Goal: Information Seeking & Learning: Learn about a topic

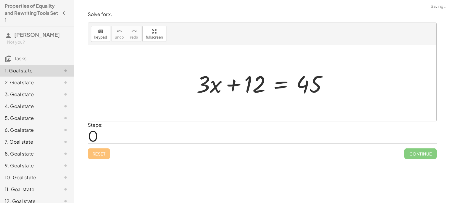
click at [422, 157] on span "Continue" at bounding box center [420, 153] width 32 height 11
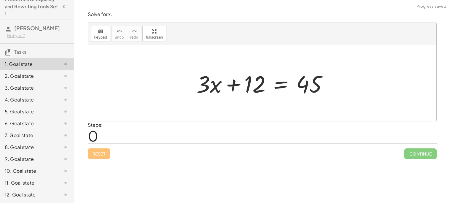
click at [209, 91] on div at bounding box center [264, 83] width 142 height 31
drag, startPoint x: 209, startPoint y: 91, endPoint x: 274, endPoint y: 90, distance: 64.9
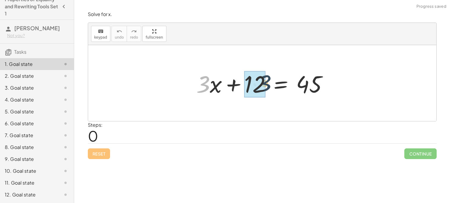
click at [274, 90] on div at bounding box center [264, 83] width 142 height 31
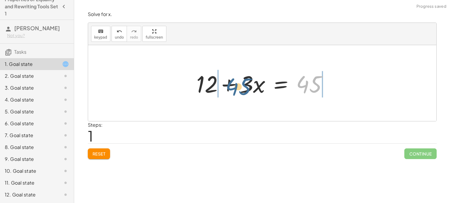
drag, startPoint x: 304, startPoint y: 82, endPoint x: 223, endPoint y: 86, distance: 81.3
click at [223, 86] on div at bounding box center [264, 83] width 142 height 31
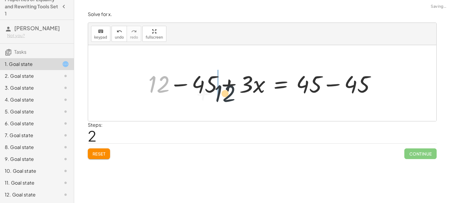
drag, startPoint x: 164, startPoint y: 88, endPoint x: 242, endPoint y: 98, distance: 78.3
click at [242, 98] on div at bounding box center [264, 83] width 238 height 31
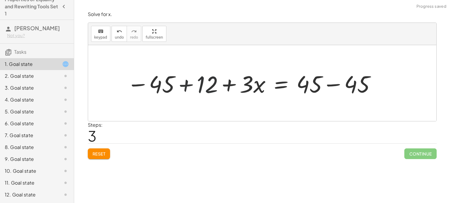
click at [263, 83] on div at bounding box center [251, 83] width 256 height 31
click at [304, 87] on div at bounding box center [251, 83] width 256 height 31
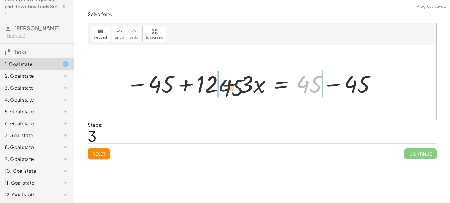
drag, startPoint x: 304, startPoint y: 87, endPoint x: 182, endPoint y: 87, distance: 121.9
click at [182, 87] on div at bounding box center [251, 83] width 256 height 31
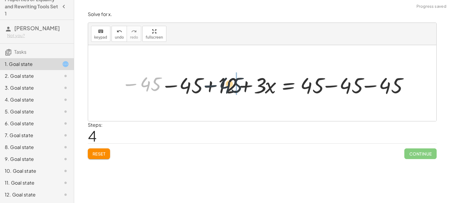
drag, startPoint x: 114, startPoint y: 86, endPoint x: 213, endPoint y: 83, distance: 98.8
click at [213, 83] on div at bounding box center [264, 82] width 291 height 25
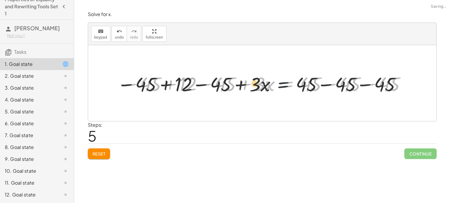
drag, startPoint x: 289, startPoint y: 87, endPoint x: 237, endPoint y: 90, distance: 52.5
click at [237, 90] on div at bounding box center [264, 82] width 291 height 25
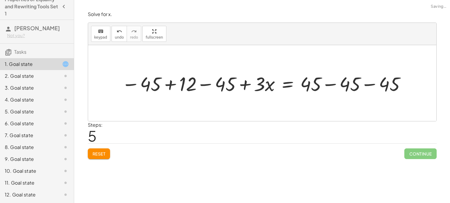
click at [103, 149] on button "Reset" at bounding box center [99, 153] width 23 height 11
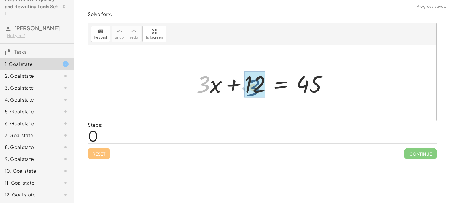
drag, startPoint x: 203, startPoint y: 84, endPoint x: 259, endPoint y: 85, distance: 56.3
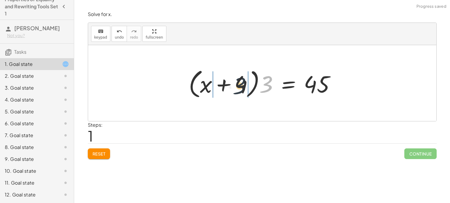
drag, startPoint x: 272, startPoint y: 87, endPoint x: 242, endPoint y: 88, distance: 30.9
click at [242, 88] on div at bounding box center [264, 83] width 157 height 34
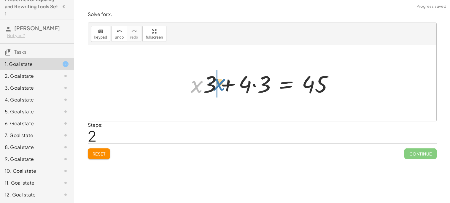
drag, startPoint x: 196, startPoint y: 88, endPoint x: 218, endPoint y: 86, distance: 22.0
click at [218, 86] on div at bounding box center [264, 83] width 153 height 31
drag, startPoint x: 190, startPoint y: 86, endPoint x: 245, endPoint y: 88, distance: 55.5
click at [245, 88] on div at bounding box center [264, 83] width 153 height 31
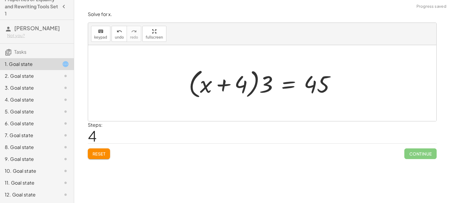
click at [245, 88] on div at bounding box center [264, 83] width 157 height 34
drag, startPoint x: 209, startPoint y: 88, endPoint x: 249, endPoint y: 84, distance: 40.3
click at [249, 84] on div at bounding box center [264, 83] width 157 height 34
click at [217, 90] on div at bounding box center [264, 83] width 157 height 34
drag, startPoint x: 264, startPoint y: 84, endPoint x: 240, endPoint y: 85, distance: 23.1
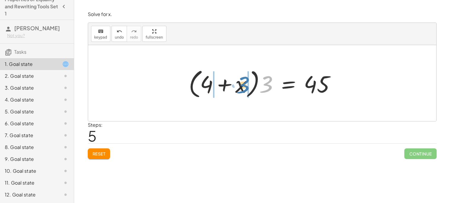
click at [240, 85] on div at bounding box center [264, 83] width 157 height 34
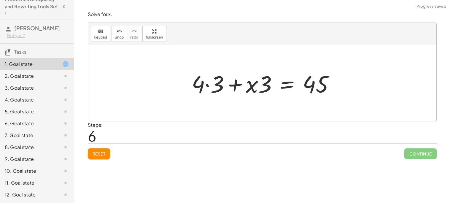
click at [215, 82] on div at bounding box center [265, 83] width 153 height 31
click at [215, 82] on div at bounding box center [270, 83] width 142 height 31
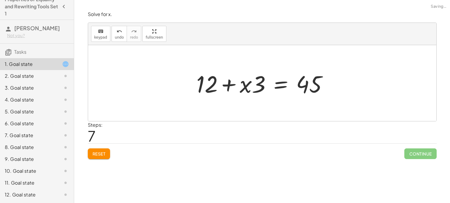
click at [257, 88] on div at bounding box center [264, 83] width 142 height 31
drag, startPoint x: 203, startPoint y: 83, endPoint x: 250, endPoint y: 82, distance: 46.6
click at [250, 82] on div at bounding box center [264, 83] width 142 height 31
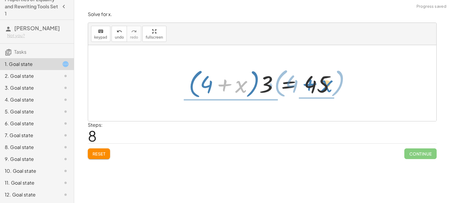
drag, startPoint x: 223, startPoint y: 85, endPoint x: 308, endPoint y: 85, distance: 84.8
click at [308, 85] on div at bounding box center [264, 83] width 157 height 34
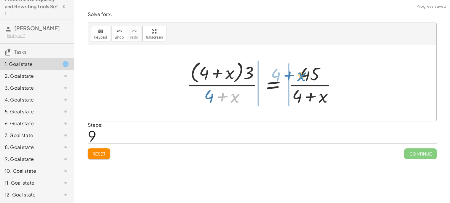
drag, startPoint x: 234, startPoint y: 98, endPoint x: 313, endPoint y: 74, distance: 83.2
click at [313, 74] on div at bounding box center [264, 83] width 161 height 48
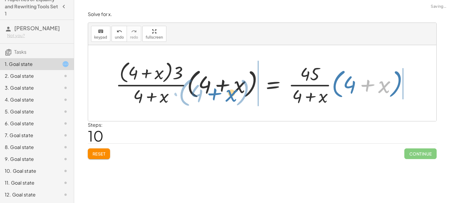
drag, startPoint x: 360, startPoint y: 88, endPoint x: 204, endPoint y: 96, distance: 155.9
click at [204, 96] on div at bounding box center [264, 83] width 303 height 48
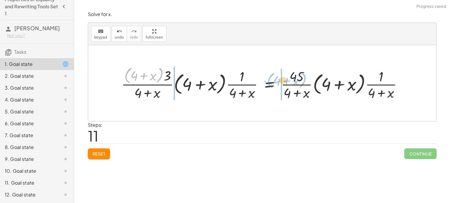
drag, startPoint x: 124, startPoint y: 74, endPoint x: 275, endPoint y: 80, distance: 151.9
click at [275, 80] on div at bounding box center [264, 83] width 292 height 36
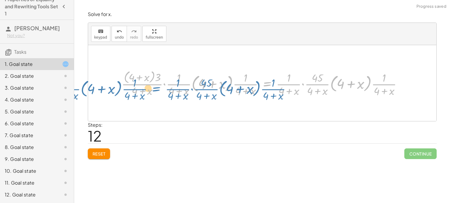
drag, startPoint x: 200, startPoint y: 83, endPoint x: 164, endPoint y: 86, distance: 36.3
click at [164, 86] on div at bounding box center [264, 82] width 291 height 29
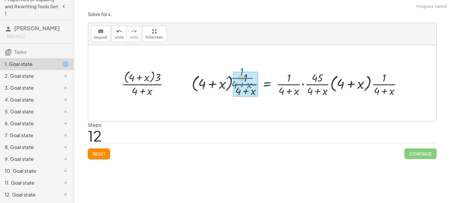
drag, startPoint x: 164, startPoint y: 86, endPoint x: 228, endPoint y: 79, distance: 64.7
click at [228, 79] on div at bounding box center [264, 82] width 291 height 29
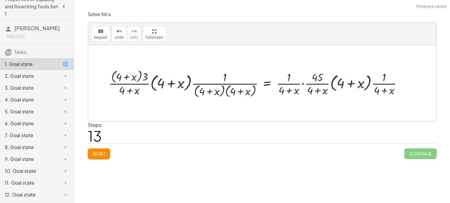
click at [97, 156] on span "Reset" at bounding box center [98, 153] width 13 height 5
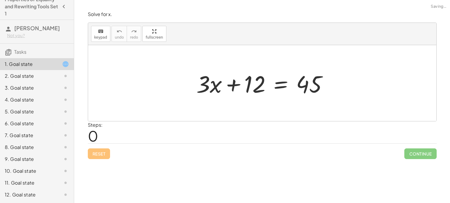
click at [204, 83] on div at bounding box center [264, 83] width 142 height 31
drag, startPoint x: 204, startPoint y: 83, endPoint x: 243, endPoint y: 84, distance: 39.1
click at [243, 84] on div at bounding box center [264, 83] width 142 height 31
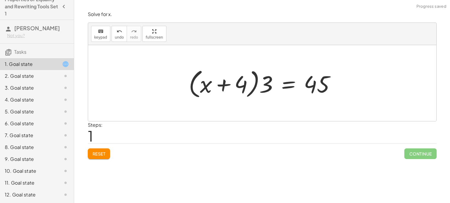
click at [235, 87] on div at bounding box center [264, 83] width 157 height 34
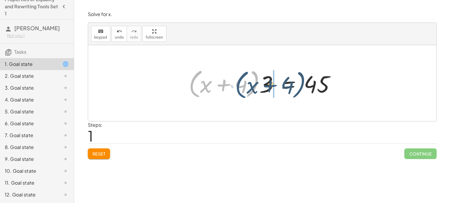
drag, startPoint x: 200, startPoint y: 84, endPoint x: 246, endPoint y: 85, distance: 46.3
click at [246, 85] on div at bounding box center [264, 83] width 157 height 34
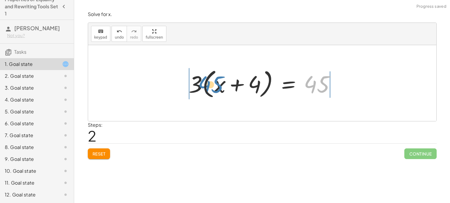
drag, startPoint x: 318, startPoint y: 83, endPoint x: 205, endPoint y: 83, distance: 113.6
click at [205, 83] on div at bounding box center [264, 83] width 157 height 34
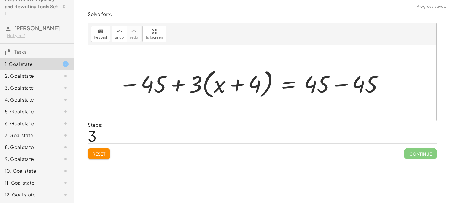
click at [205, 83] on div at bounding box center [251, 83] width 271 height 34
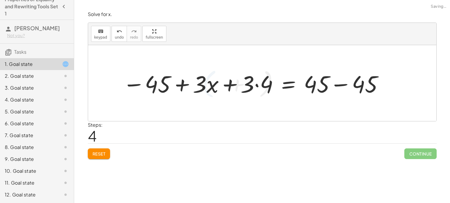
click at [188, 84] on div at bounding box center [253, 83] width 267 height 31
click at [265, 85] on div at bounding box center [253, 83] width 267 height 31
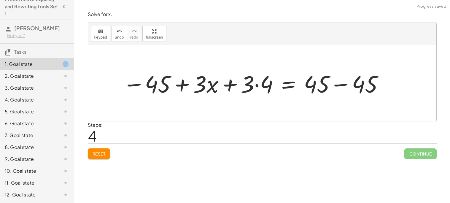
click at [265, 85] on div at bounding box center [253, 83] width 267 height 31
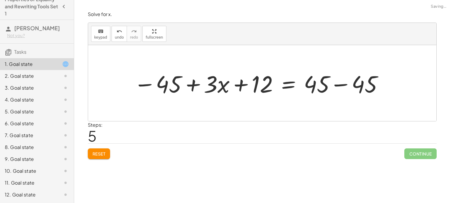
click at [302, 85] on div at bounding box center [259, 83] width 256 height 31
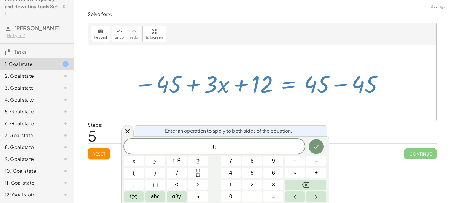
click at [312, 87] on div at bounding box center [259, 83] width 256 height 31
click at [320, 143] on button "Done" at bounding box center [316, 146] width 15 height 15
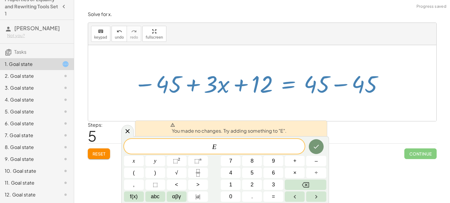
click at [336, 106] on div at bounding box center [262, 83] width 348 height 76
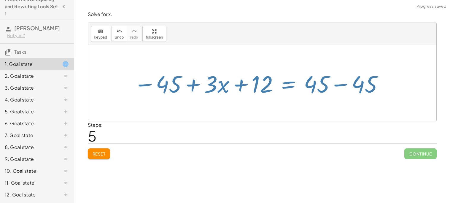
click at [336, 106] on div at bounding box center [262, 83] width 348 height 76
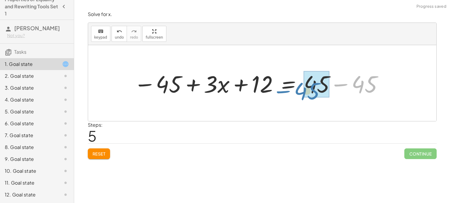
drag, startPoint x: 359, startPoint y: 82, endPoint x: 302, endPoint y: 89, distance: 57.6
click at [302, 89] on div at bounding box center [259, 83] width 256 height 31
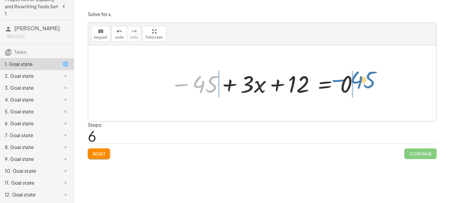
drag, startPoint x: 189, startPoint y: 90, endPoint x: 347, endPoint y: 85, distance: 157.5
click at [347, 85] on div at bounding box center [264, 83] width 194 height 31
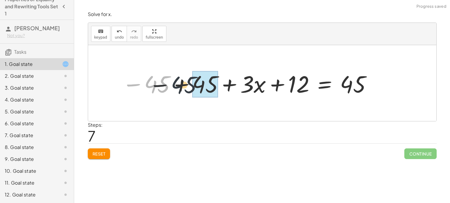
drag, startPoint x: 162, startPoint y: 84, endPoint x: 192, endPoint y: 84, distance: 29.9
click at [192, 84] on div at bounding box center [247, 83] width 256 height 31
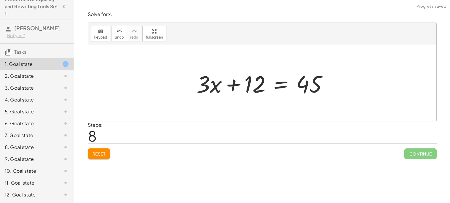
click at [216, 88] on div at bounding box center [264, 83] width 142 height 31
click at [257, 84] on div at bounding box center [264, 83] width 142 height 31
click at [210, 87] on div at bounding box center [264, 83] width 142 height 31
click at [112, 32] on button "undo undo" at bounding box center [118, 34] width 15 height 16
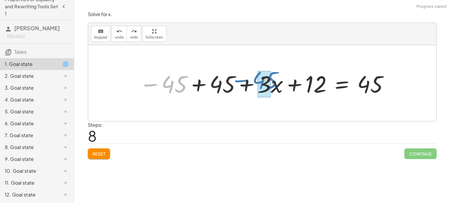
drag, startPoint x: 182, startPoint y: 88, endPoint x: 275, endPoint y: 84, distance: 93.5
click at [275, 84] on div at bounding box center [264, 83] width 256 height 31
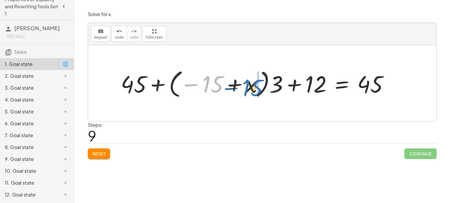
drag, startPoint x: 205, startPoint y: 87, endPoint x: 245, endPoint y: 90, distance: 40.2
click at [245, 90] on div at bounding box center [257, 83] width 279 height 33
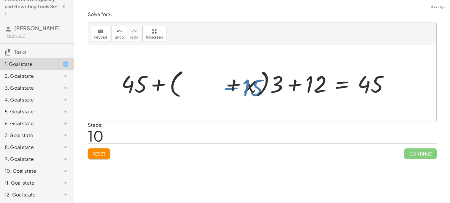
click at [245, 90] on div at bounding box center [268, 83] width 256 height 34
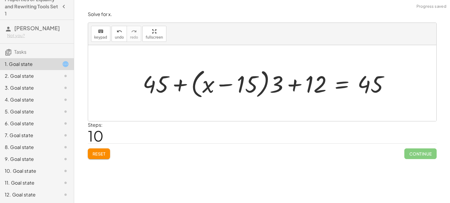
click at [156, 88] on div at bounding box center [268, 83] width 256 height 34
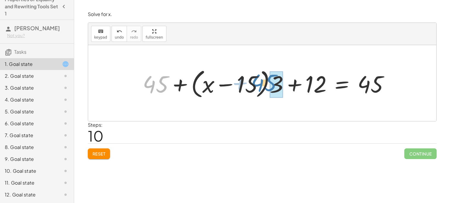
drag, startPoint x: 156, startPoint y: 88, endPoint x: 276, endPoint y: 87, distance: 120.1
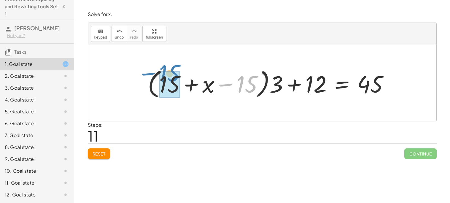
drag, startPoint x: 253, startPoint y: 86, endPoint x: 176, endPoint y: 75, distance: 77.9
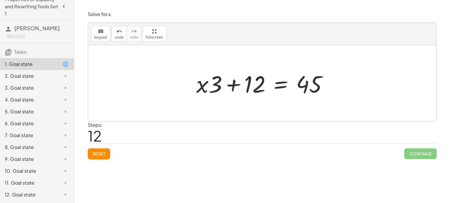
click at [200, 83] on div at bounding box center [264, 83] width 142 height 31
drag, startPoint x: 200, startPoint y: 83, endPoint x: 258, endPoint y: 87, distance: 58.5
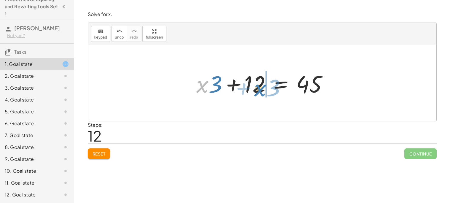
click at [258, 87] on div at bounding box center [264, 83] width 142 height 31
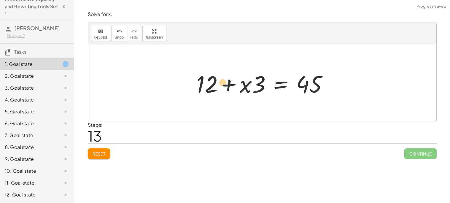
drag, startPoint x: 258, startPoint y: 87, endPoint x: 219, endPoint y: 86, distance: 38.9
click at [219, 86] on div at bounding box center [264, 83] width 142 height 31
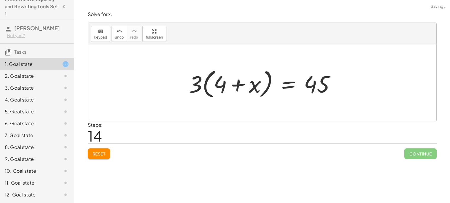
click at [213, 80] on div at bounding box center [264, 83] width 157 height 34
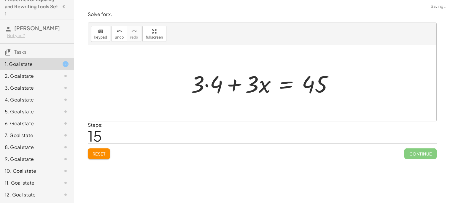
click at [220, 81] on div at bounding box center [264, 83] width 153 height 31
click at [220, 81] on div at bounding box center [270, 83] width 142 height 31
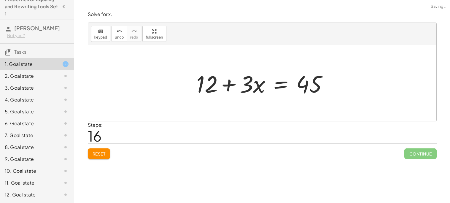
click at [246, 83] on div at bounding box center [264, 83] width 142 height 31
drag, startPoint x: 303, startPoint y: 88, endPoint x: 205, endPoint y: 89, distance: 98.4
click at [205, 89] on div at bounding box center [264, 83] width 142 height 31
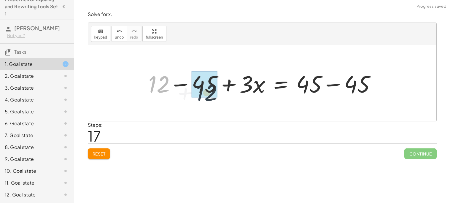
drag, startPoint x: 166, startPoint y: 84, endPoint x: 215, endPoint y: 92, distance: 49.6
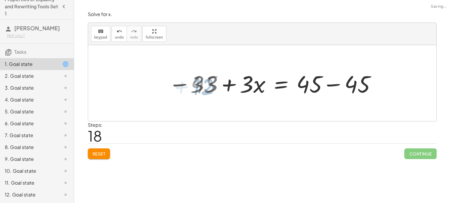
click at [215, 92] on div at bounding box center [272, 83] width 214 height 31
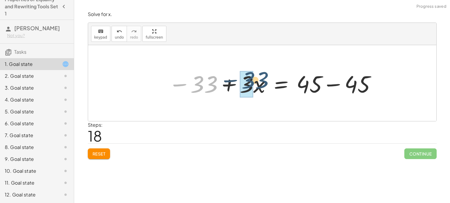
drag, startPoint x: 196, startPoint y: 87, endPoint x: 247, endPoint y: 83, distance: 51.2
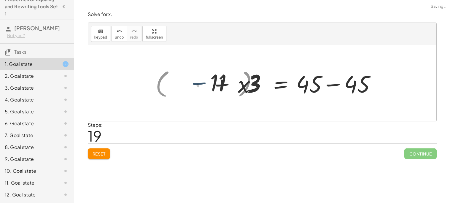
click at [247, 83] on div at bounding box center [267, 83] width 231 height 33
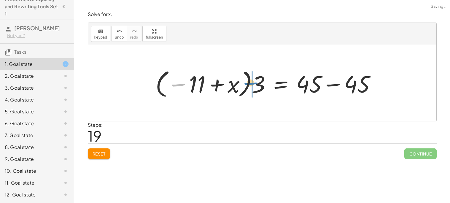
drag, startPoint x: 184, startPoint y: 84, endPoint x: 262, endPoint y: 83, distance: 78.0
click at [262, 83] on div at bounding box center [267, 83] width 231 height 33
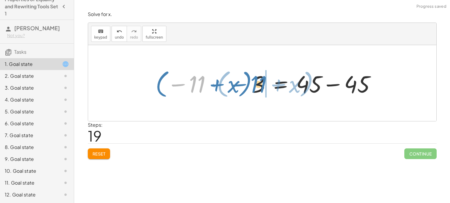
drag, startPoint x: 197, startPoint y: 84, endPoint x: 259, endPoint y: 84, distance: 61.4
click at [259, 84] on div at bounding box center [267, 83] width 231 height 33
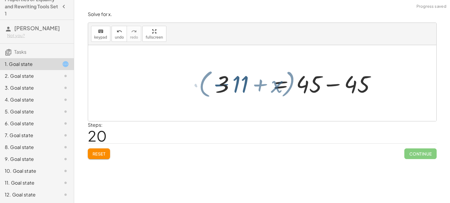
click at [259, 84] on div at bounding box center [267, 83] width 231 height 33
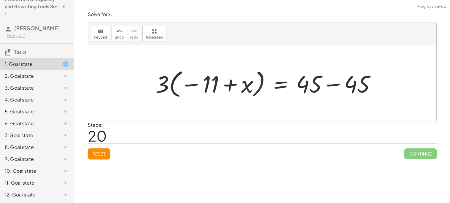
click at [159, 86] on div at bounding box center [267, 83] width 231 height 33
drag, startPoint x: 159, startPoint y: 86, endPoint x: 241, endPoint y: 84, distance: 82.4
click at [241, 84] on div at bounding box center [267, 83] width 231 height 33
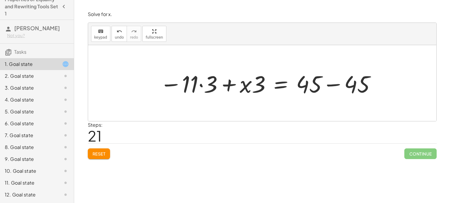
click at [241, 84] on div at bounding box center [268, 83] width 222 height 31
click at [250, 80] on div at bounding box center [268, 83] width 222 height 31
click at [305, 84] on div at bounding box center [268, 83] width 222 height 31
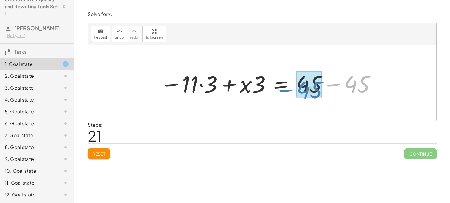
drag, startPoint x: 347, startPoint y: 85, endPoint x: 301, endPoint y: 90, distance: 46.0
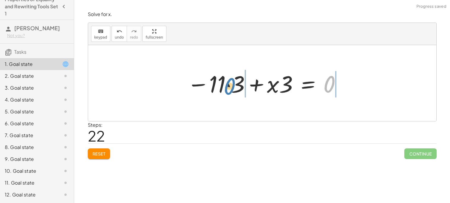
drag, startPoint x: 302, startPoint y: 90, endPoint x: 200, endPoint y: 92, distance: 101.1
click at [200, 92] on div at bounding box center [264, 83] width 161 height 31
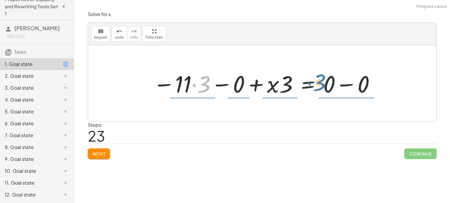
drag, startPoint x: 195, startPoint y: 89, endPoint x: 310, endPoint y: 87, distance: 114.4
click at [310, 87] on div at bounding box center [264, 83] width 229 height 31
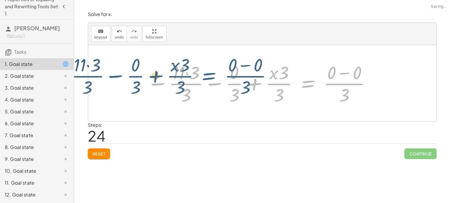
drag, startPoint x: 310, startPoint y: 87, endPoint x: 209, endPoint y: 80, distance: 100.5
click at [209, 80] on div at bounding box center [259, 83] width 231 height 46
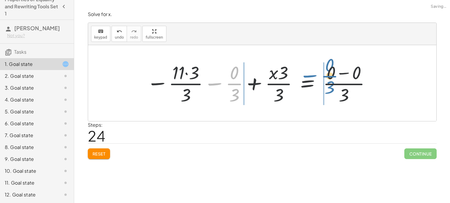
drag, startPoint x: 209, startPoint y: 80, endPoint x: 304, endPoint y: 73, distance: 94.8
click at [304, 73] on div at bounding box center [259, 83] width 231 height 46
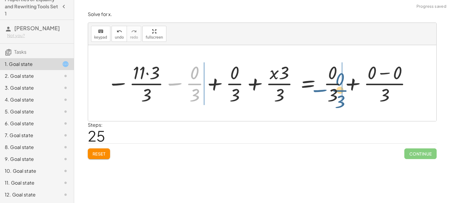
drag, startPoint x: 164, startPoint y: 75, endPoint x: 312, endPoint y: 81, distance: 148.4
click at [312, 81] on div at bounding box center [259, 83] width 311 height 46
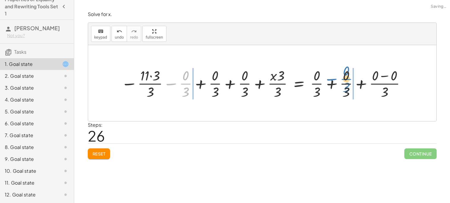
drag, startPoint x: 213, startPoint y: 81, endPoint x: 344, endPoint y: 70, distance: 130.9
click at [344, 70] on div at bounding box center [264, 83] width 292 height 34
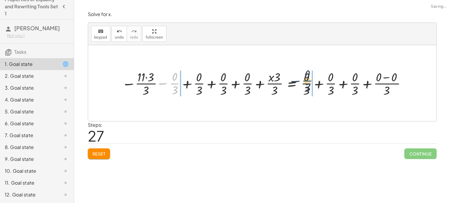
drag, startPoint x: 185, startPoint y: 81, endPoint x: 327, endPoint y: 79, distance: 142.0
click at [327, 79] on div at bounding box center [264, 82] width 291 height 29
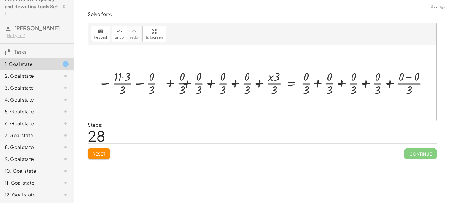
click at [243, 71] on div "+ · 3 · x + 12 = 45 + · 3 · x + · 3 · 4 = 45 · ( + x + 4 ) · 3 = 45 · 3 · ( + x…" at bounding box center [262, 83] width 348 height 76
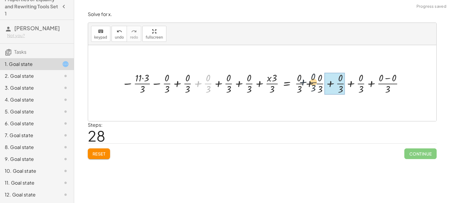
drag, startPoint x: 197, startPoint y: 78, endPoint x: 316, endPoint y: 77, distance: 118.9
click at [316, 77] on div at bounding box center [264, 83] width 291 height 25
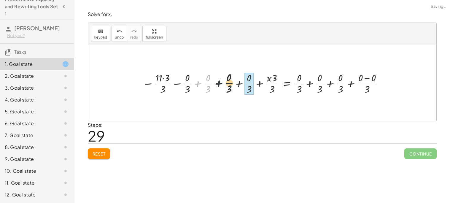
drag, startPoint x: 203, startPoint y: 86, endPoint x: 244, endPoint y: 85, distance: 40.6
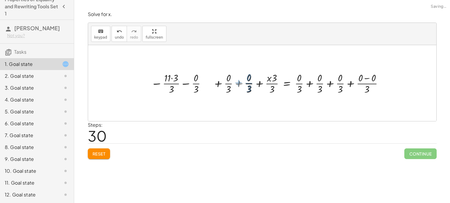
click at [241, 86] on div at bounding box center [274, 83] width 229 height 25
click at [233, 86] on div at bounding box center [306, 83] width 168 height 25
click at [287, 80] on div at bounding box center [306, 83] width 168 height 25
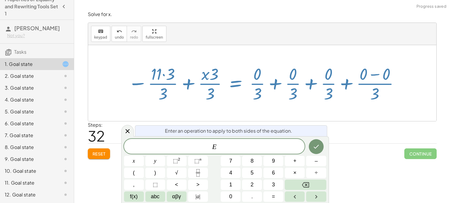
click at [287, 80] on div at bounding box center [264, 83] width 278 height 41
click at [315, 86] on div at bounding box center [264, 83] width 278 height 41
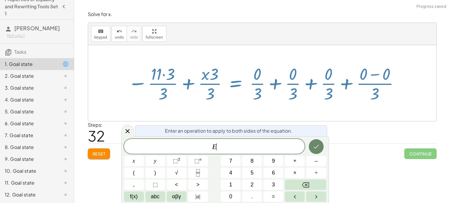
click at [321, 144] on button "Done" at bounding box center [316, 146] width 15 height 15
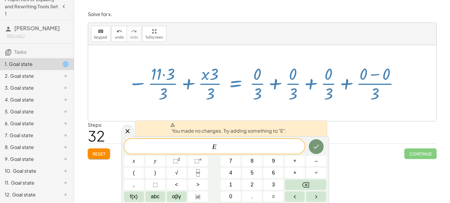
click at [320, 96] on div at bounding box center [264, 83] width 278 height 41
click at [326, 89] on div at bounding box center [264, 83] width 278 height 41
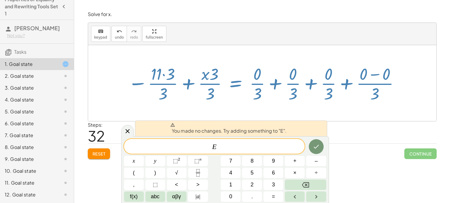
click at [321, 121] on div "You made no changes. Try adding something to "E"." at bounding box center [231, 128] width 192 height 16
click at [120, 130] on div "Steps: 32" at bounding box center [262, 132] width 349 height 22
click at [122, 131] on div at bounding box center [127, 131] width 12 height 12
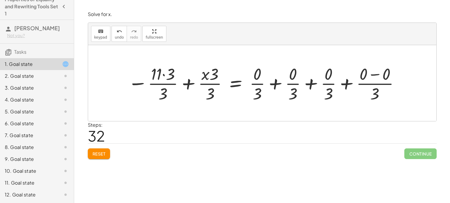
click at [286, 90] on div at bounding box center [264, 83] width 278 height 41
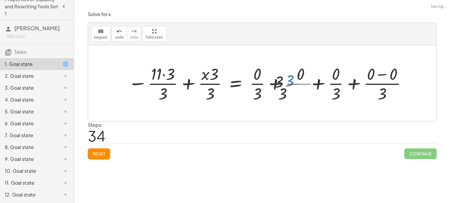
click at [281, 87] on div at bounding box center [270, 83] width 290 height 41
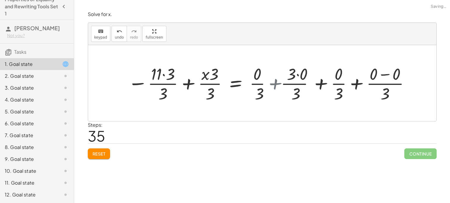
click at [281, 87] on div at bounding box center [263, 83] width 277 height 41
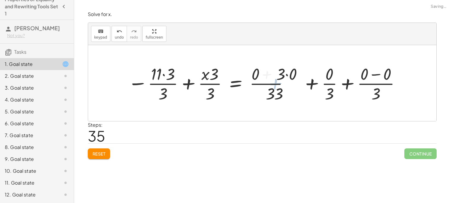
click at [281, 87] on div at bounding box center [263, 83] width 277 height 41
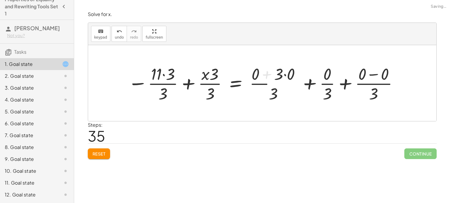
click at [281, 87] on div at bounding box center [263, 83] width 277 height 41
click at [309, 83] on div at bounding box center [263, 83] width 277 height 41
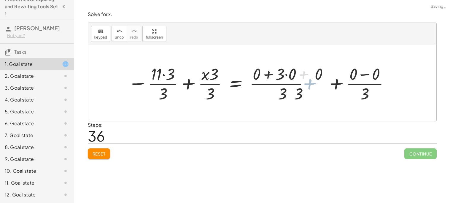
click at [336, 88] on div at bounding box center [257, 83] width 264 height 41
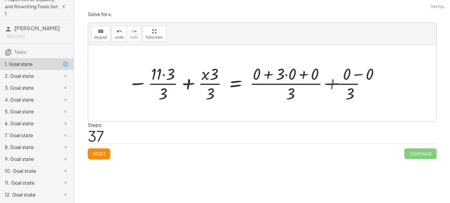
click at [336, 88] on div at bounding box center [251, 83] width 252 height 41
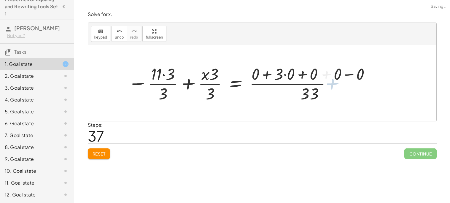
click at [336, 88] on div at bounding box center [251, 83] width 252 height 41
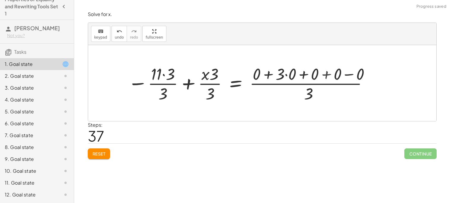
click at [187, 82] on div at bounding box center [251, 83] width 252 height 41
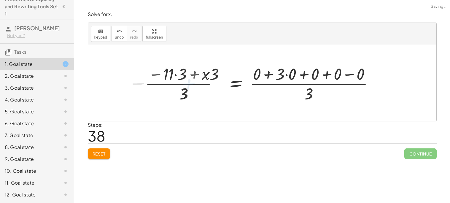
click at [170, 84] on div at bounding box center [261, 83] width 239 height 41
click at [185, 75] on div at bounding box center [261, 83] width 239 height 41
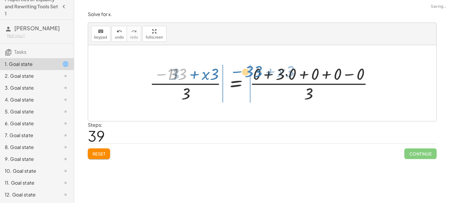
drag, startPoint x: 185, startPoint y: 75, endPoint x: 294, endPoint y: 70, distance: 109.2
click at [294, 70] on div at bounding box center [264, 83] width 233 height 41
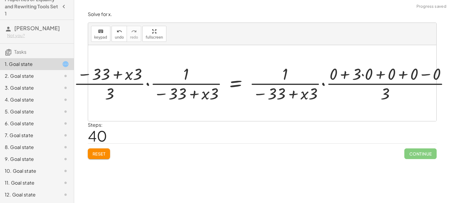
click at [286, 78] on div at bounding box center [264, 83] width 387 height 41
click at [130, 70] on div at bounding box center [264, 83] width 387 height 41
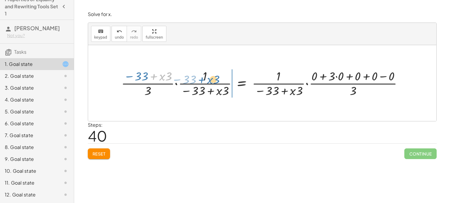
drag, startPoint x: 154, startPoint y: 74, endPoint x: 211, endPoint y: 76, distance: 57.8
click at [211, 76] on div at bounding box center [264, 82] width 292 height 31
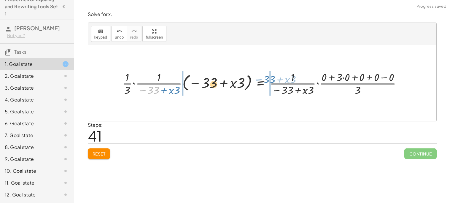
drag, startPoint x: 253, startPoint y: 84, endPoint x: 157, endPoint y: 130, distance: 106.8
click at [253, 84] on div at bounding box center [264, 83] width 290 height 28
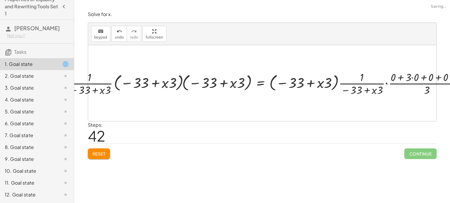
click at [102, 155] on span "Reset" at bounding box center [98, 153] width 13 height 5
click at [102, 155] on div "Reset Continue" at bounding box center [262, 151] width 349 height 16
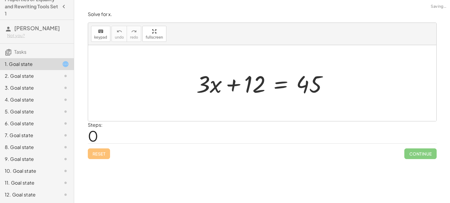
click at [102, 155] on div "Reset Continue" at bounding box center [262, 151] width 349 height 16
click at [56, 94] on div "2. Goal state" at bounding box center [37, 100] width 74 height 12
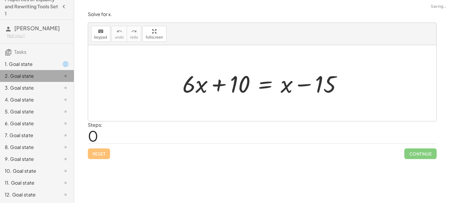
click at [56, 79] on div "2. Goal state" at bounding box center [37, 76] width 74 height 12
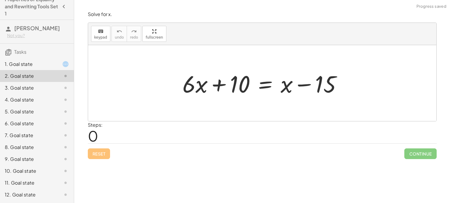
click at [187, 84] on div at bounding box center [264, 83] width 170 height 31
drag, startPoint x: 187, startPoint y: 84, endPoint x: 233, endPoint y: 87, distance: 46.0
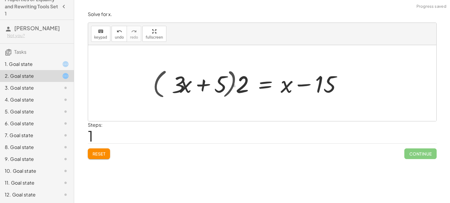
click at [233, 87] on div at bounding box center [250, 83] width 200 height 34
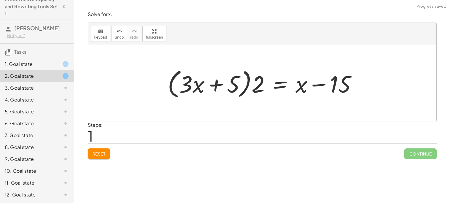
click at [257, 86] on div at bounding box center [265, 83] width 200 height 34
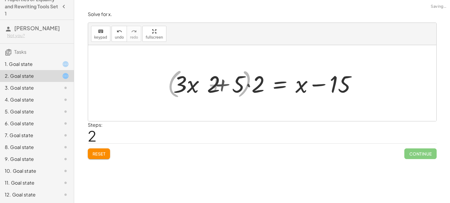
click at [300, 84] on div at bounding box center [266, 83] width 194 height 31
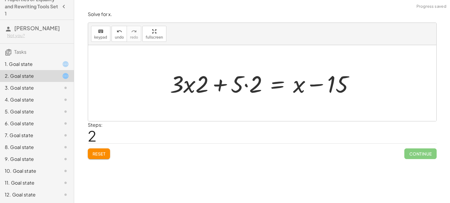
click at [184, 79] on div at bounding box center [264, 83] width 194 height 31
click at [263, 76] on div at bounding box center [264, 83] width 194 height 31
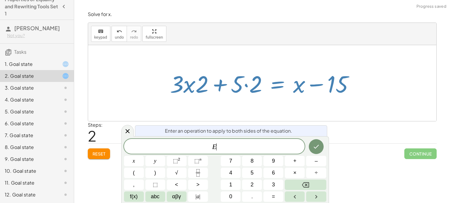
click at [248, 81] on div at bounding box center [264, 83] width 194 height 31
click at [312, 145] on icon "Done" at bounding box center [315, 146] width 7 height 7
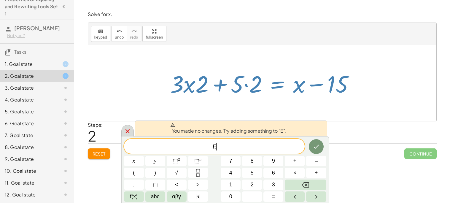
click at [126, 128] on icon at bounding box center [127, 130] width 7 height 7
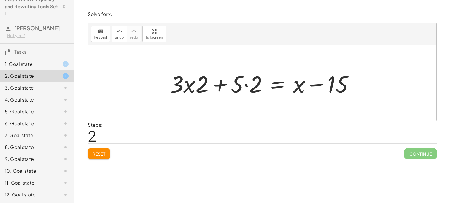
click at [321, 84] on div at bounding box center [264, 83] width 194 height 31
drag, startPoint x: 330, startPoint y: 85, endPoint x: 239, endPoint y: 88, distance: 90.8
click at [239, 88] on div at bounding box center [264, 83] width 194 height 31
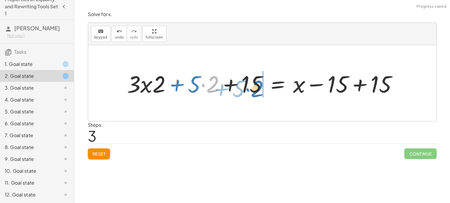
drag, startPoint x: 210, startPoint y: 86, endPoint x: 263, endPoint y: 90, distance: 53.8
click at [263, 90] on div at bounding box center [264, 83] width 281 height 31
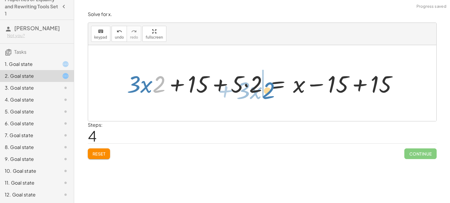
drag, startPoint x: 160, startPoint y: 82, endPoint x: 271, endPoint y: 87, distance: 111.0
click at [271, 87] on div at bounding box center [264, 83] width 281 height 31
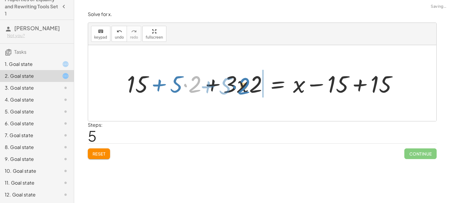
drag, startPoint x: 190, startPoint y: 82, endPoint x: 239, endPoint y: 84, distance: 49.0
click at [239, 84] on div at bounding box center [264, 83] width 281 height 31
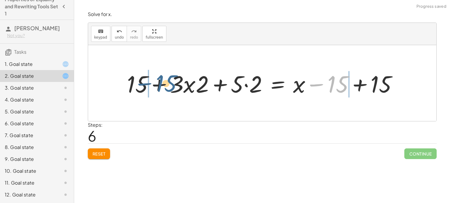
drag, startPoint x: 335, startPoint y: 81, endPoint x: 160, endPoint y: 79, distance: 175.8
click at [160, 79] on div at bounding box center [264, 83] width 281 height 31
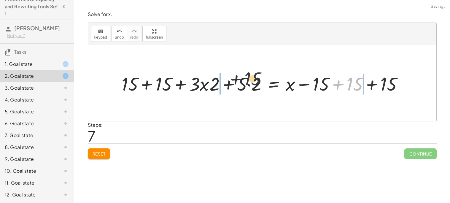
drag, startPoint x: 361, startPoint y: 79, endPoint x: 219, endPoint y: 66, distance: 143.5
click at [219, 66] on div "+ · 6 · x + 10 = + x − 15 + · 2 · 3 · x + · 2 · 5 = + x − 15 · ( + · 3 · x + 5 …" at bounding box center [262, 83] width 348 height 76
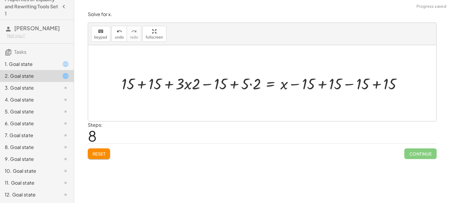
click at [99, 156] on span "Reset" at bounding box center [98, 153] width 13 height 5
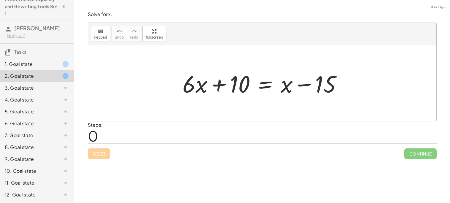
click at [99, 156] on div "Reset Continue" at bounding box center [262, 151] width 349 height 16
click at [207, 86] on div at bounding box center [264, 83] width 170 height 31
click at [322, 83] on div at bounding box center [264, 83] width 170 height 31
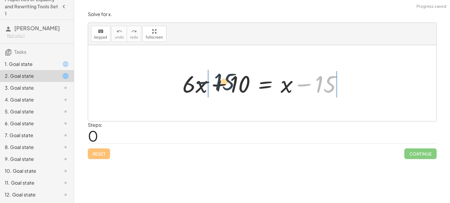
drag, startPoint x: 322, startPoint y: 83, endPoint x: 214, endPoint y: 81, distance: 108.5
click at [214, 81] on div at bounding box center [264, 83] width 170 height 31
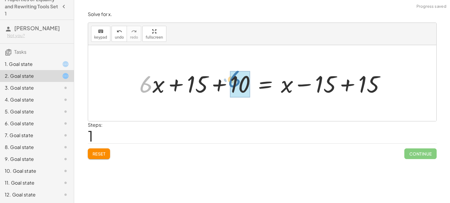
drag, startPoint x: 149, startPoint y: 90, endPoint x: 238, endPoint y: 85, distance: 89.4
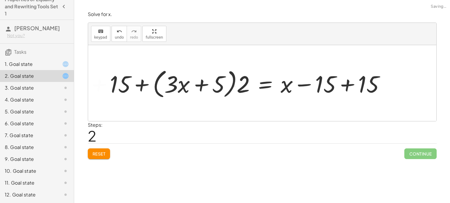
click at [245, 89] on div at bounding box center [250, 83] width 286 height 34
click at [245, 89] on div at bounding box center [251, 83] width 281 height 31
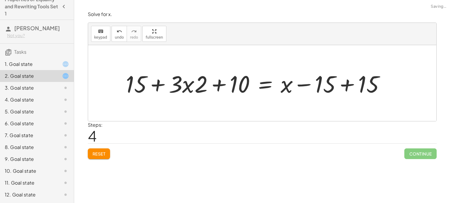
click at [186, 89] on div at bounding box center [257, 83] width 269 height 31
drag, startPoint x: 134, startPoint y: 81, endPoint x: 186, endPoint y: 86, distance: 52.2
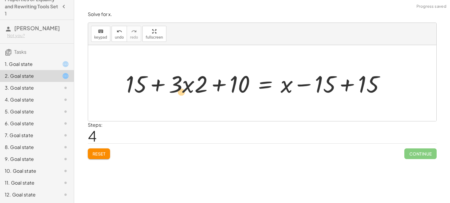
click at [186, 86] on div at bounding box center [257, 83] width 269 height 31
drag, startPoint x: 136, startPoint y: 87, endPoint x: 166, endPoint y: 84, distance: 30.4
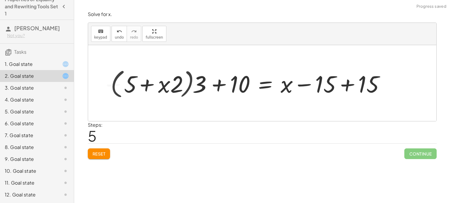
click at [171, 83] on div at bounding box center [250, 83] width 285 height 34
click at [265, 79] on div at bounding box center [250, 83] width 285 height 34
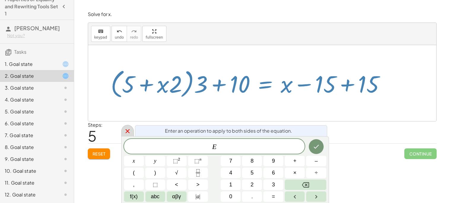
click at [127, 131] on icon at bounding box center [127, 131] width 4 height 4
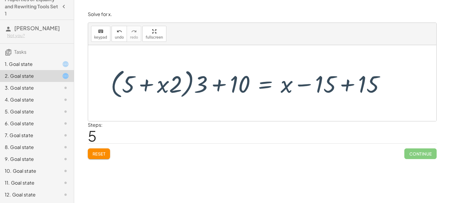
click at [105, 150] on button "Reset" at bounding box center [99, 153] width 23 height 11
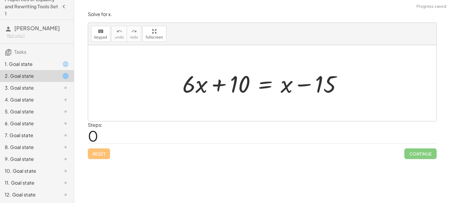
click at [26, 197] on div "12. Goal state" at bounding box center [29, 194] width 48 height 7
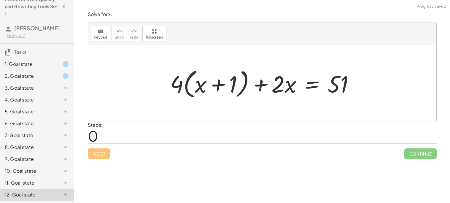
click at [200, 87] on div at bounding box center [264, 83] width 194 height 34
drag, startPoint x: 173, startPoint y: 86, endPoint x: 208, endPoint y: 93, distance: 34.9
click at [208, 93] on div at bounding box center [264, 83] width 194 height 34
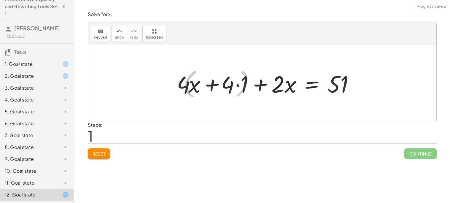
click at [208, 93] on div at bounding box center [267, 83] width 190 height 31
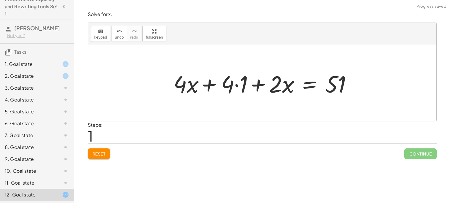
click at [208, 93] on div at bounding box center [265, 83] width 190 height 31
drag, startPoint x: 237, startPoint y: 85, endPoint x: 203, endPoint y: 86, distance: 33.2
click at [203, 86] on div at bounding box center [265, 83] width 190 height 31
drag, startPoint x: 238, startPoint y: 82, endPoint x: 280, endPoint y: 82, distance: 42.1
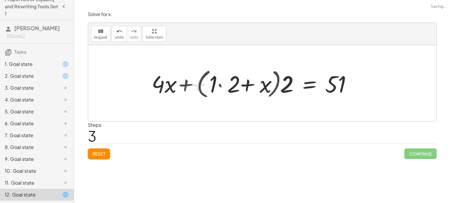
click at [280, 82] on div at bounding box center [252, 83] width 213 height 34
click at [237, 87] on div at bounding box center [252, 83] width 213 height 34
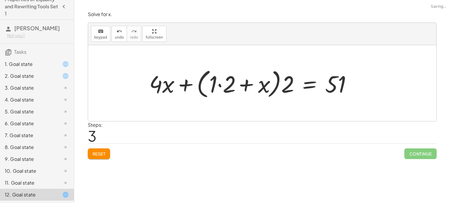
click at [237, 87] on div at bounding box center [252, 83] width 213 height 34
click at [149, 92] on div at bounding box center [252, 83] width 213 height 34
click at [171, 78] on div at bounding box center [252, 83] width 213 height 34
click at [387, 96] on div at bounding box center [262, 83] width 348 height 76
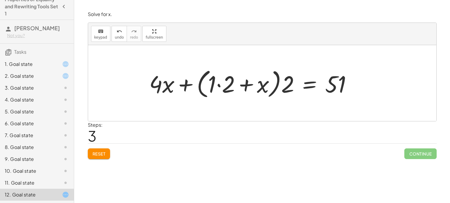
click at [98, 157] on button "Reset" at bounding box center [99, 153] width 23 height 11
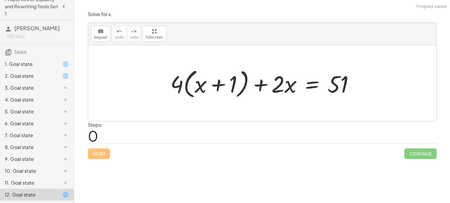
click at [329, 87] on div at bounding box center [264, 83] width 194 height 34
drag, startPoint x: 329, startPoint y: 87, endPoint x: 164, endPoint y: 85, distance: 164.8
click at [164, 85] on div "51 + · 4 · ( + x + 1 ) + · 2 · x = 51" at bounding box center [262, 83] width 202 height 37
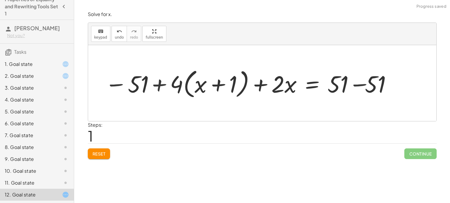
click at [164, 85] on div at bounding box center [251, 83] width 299 height 34
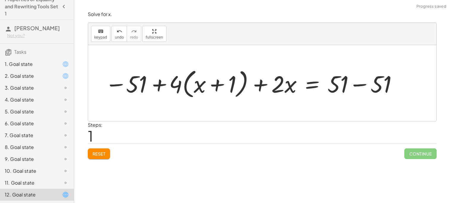
click at [164, 85] on div at bounding box center [251, 83] width 299 height 34
click at [107, 151] on button "Reset" at bounding box center [99, 153] width 23 height 11
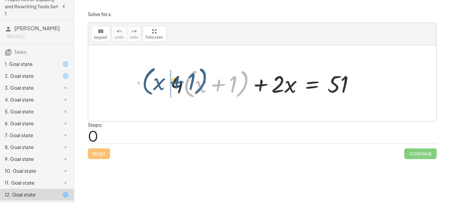
drag, startPoint x: 238, startPoint y: 83, endPoint x: 247, endPoint y: 91, distance: 12.6
click at [247, 91] on div at bounding box center [264, 83] width 194 height 34
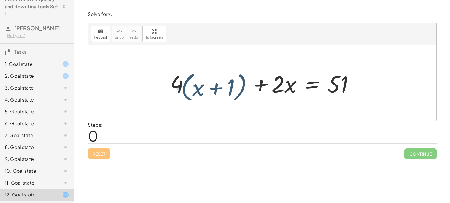
click at [247, 91] on div at bounding box center [264, 83] width 194 height 34
click at [212, 79] on div at bounding box center [264, 83] width 194 height 34
drag, startPoint x: 231, startPoint y: 85, endPoint x: 196, endPoint y: 87, distance: 35.0
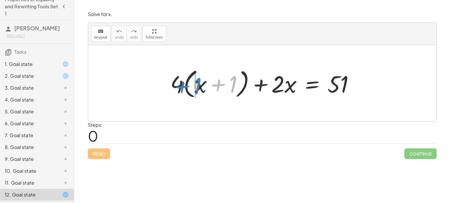
click at [196, 87] on div at bounding box center [264, 83] width 194 height 34
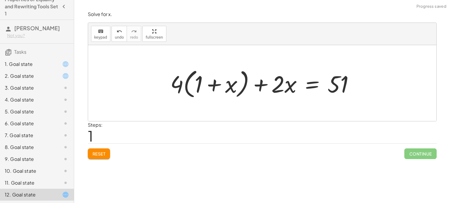
click at [221, 87] on div at bounding box center [264, 83] width 194 height 34
drag, startPoint x: 277, startPoint y: 89, endPoint x: 207, endPoint y: 84, distance: 70.2
click at [207, 84] on div at bounding box center [264, 83] width 194 height 34
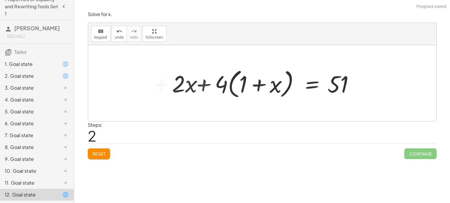
click at [205, 82] on div at bounding box center [264, 83] width 194 height 34
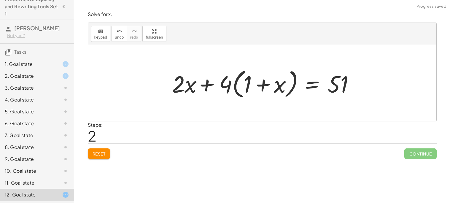
click at [205, 82] on div at bounding box center [264, 83] width 194 height 34
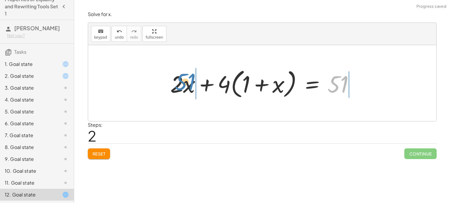
drag, startPoint x: 336, startPoint y: 87, endPoint x: 183, endPoint y: 85, distance: 153.3
click at [183, 85] on div at bounding box center [264, 83] width 194 height 34
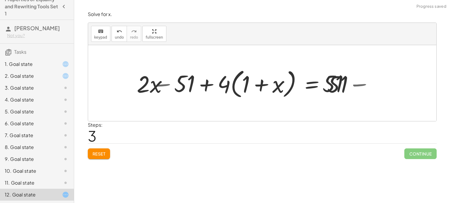
click at [183, 85] on div at bounding box center [264, 83] width 280 height 34
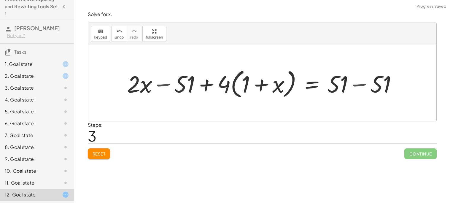
click at [183, 85] on div at bounding box center [264, 83] width 280 height 34
click at [344, 83] on div at bounding box center [264, 83] width 280 height 34
drag, startPoint x: 344, startPoint y: 83, endPoint x: 263, endPoint y: 82, distance: 80.9
click at [263, 82] on div at bounding box center [264, 83] width 280 height 34
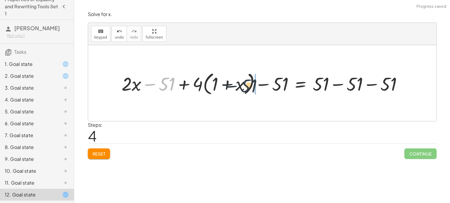
drag, startPoint x: 162, startPoint y: 80, endPoint x: 248, endPoint y: 82, distance: 86.0
click at [248, 82] on div at bounding box center [264, 82] width 291 height 27
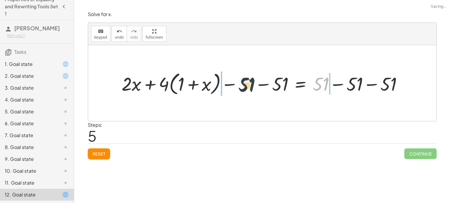
drag, startPoint x: 318, startPoint y: 79, endPoint x: 214, endPoint y: 78, distance: 103.8
click at [214, 78] on div at bounding box center [264, 82] width 291 height 27
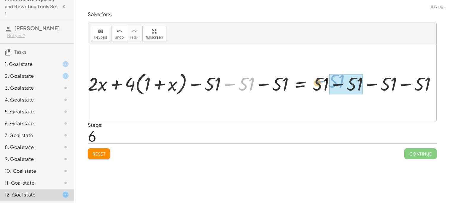
drag, startPoint x: 222, startPoint y: 82, endPoint x: 331, endPoint y: 80, distance: 109.1
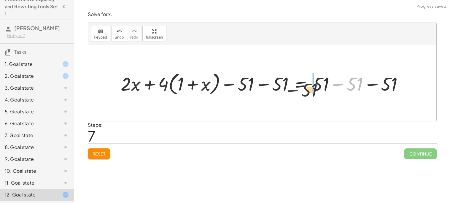
drag, startPoint x: 331, startPoint y: 80, endPoint x: 284, endPoint y: 86, distance: 47.2
click at [284, 86] on div at bounding box center [264, 82] width 291 height 27
click at [284, 86] on div at bounding box center [272, 82] width 306 height 27
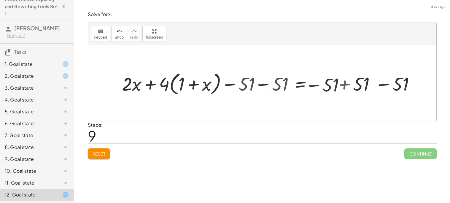
click at [284, 86] on div at bounding box center [283, 82] width 281 height 27
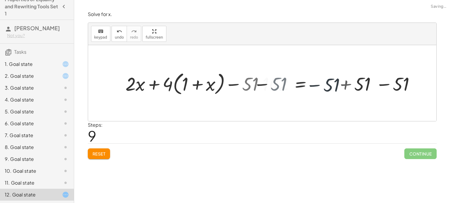
click at [284, 86] on div at bounding box center [283, 82] width 281 height 27
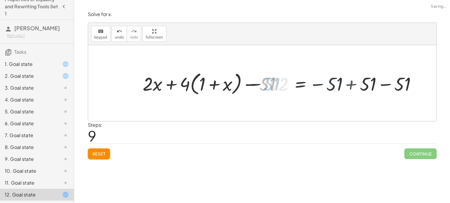
click at [284, 86] on div at bounding box center [283, 82] width 281 height 27
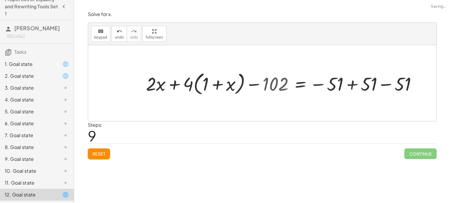
click at [320, 83] on div at bounding box center [283, 82] width 281 height 27
click at [349, 83] on div at bounding box center [283, 82] width 281 height 27
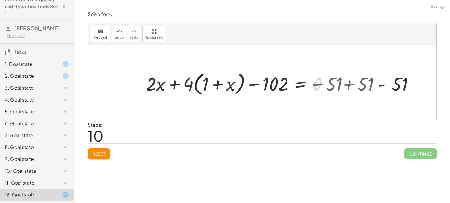
click at [349, 83] on div at bounding box center [247, 82] width 208 height 27
click at [325, 87] on div at bounding box center [247, 82] width 208 height 27
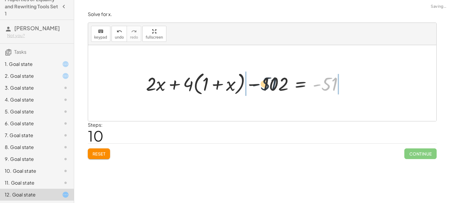
drag, startPoint x: 325, startPoint y: 87, endPoint x: 264, endPoint y: 87, distance: 61.4
click at [264, 87] on div at bounding box center [247, 82] width 208 height 27
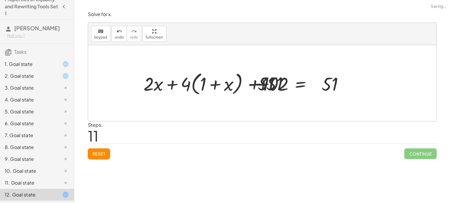
click at [264, 87] on div at bounding box center [249, 82] width 281 height 27
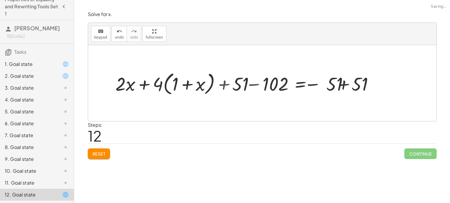
click at [264, 87] on div at bounding box center [271, 82] width 238 height 27
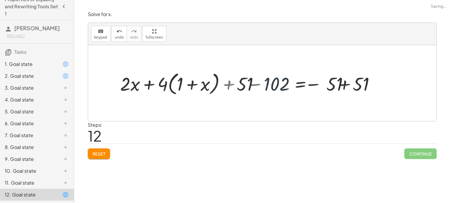
click at [264, 87] on div at bounding box center [271, 82] width 238 height 27
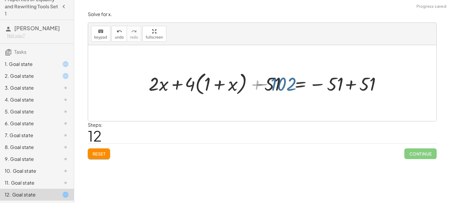
click at [264, 87] on div at bounding box center [271, 82] width 238 height 27
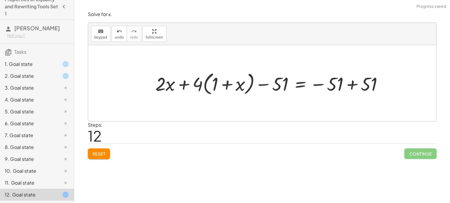
click at [228, 78] on div at bounding box center [271, 82] width 238 height 27
click at [228, 80] on div at bounding box center [271, 82] width 238 height 27
click at [192, 92] on div at bounding box center [271, 82] width 238 height 27
click at [173, 85] on div at bounding box center [271, 82] width 238 height 27
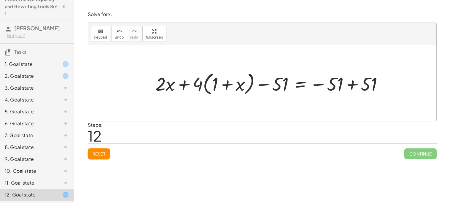
click at [357, 79] on div at bounding box center [271, 82] width 238 height 27
click at [357, 79] on div at bounding box center [262, 83] width 348 height 76
click at [333, 86] on div at bounding box center [243, 82] width 183 height 27
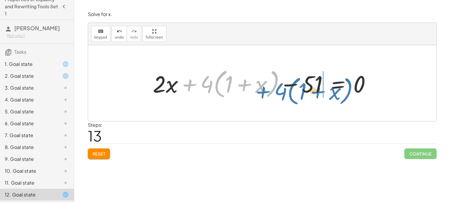
drag, startPoint x: 194, startPoint y: 86, endPoint x: 265, endPoint y: 92, distance: 72.0
click at [265, 92] on div at bounding box center [264, 83] width 228 height 34
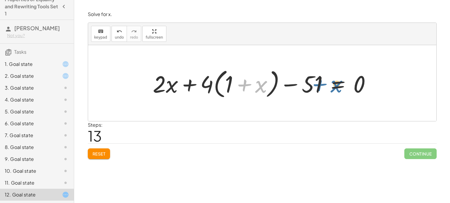
drag, startPoint x: 245, startPoint y: 86, endPoint x: 320, endPoint y: 85, distance: 75.3
click at [320, 85] on div at bounding box center [264, 83] width 228 height 34
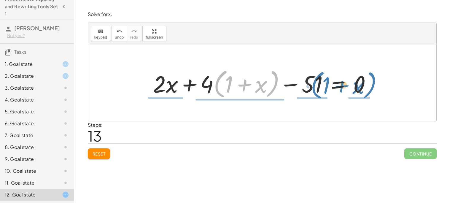
drag, startPoint x: 221, startPoint y: 82, endPoint x: 318, endPoint y: 83, distance: 97.0
click at [318, 83] on div at bounding box center [264, 83] width 228 height 34
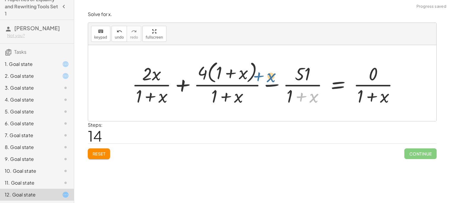
drag, startPoint x: 299, startPoint y: 94, endPoint x: 218, endPoint y: 65, distance: 85.3
click at [218, 65] on div at bounding box center [267, 83] width 277 height 48
click at [94, 155] on span "Reset" at bounding box center [98, 153] width 13 height 5
click at [94, 155] on div "Reset Continue" at bounding box center [262, 151] width 349 height 16
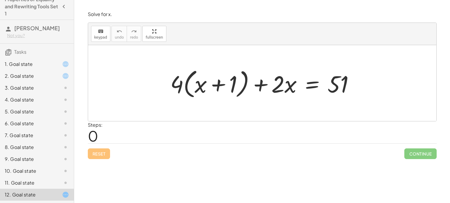
click at [230, 79] on div at bounding box center [264, 83] width 194 height 34
click at [222, 80] on div at bounding box center [264, 83] width 194 height 34
click at [277, 89] on div at bounding box center [264, 83] width 194 height 34
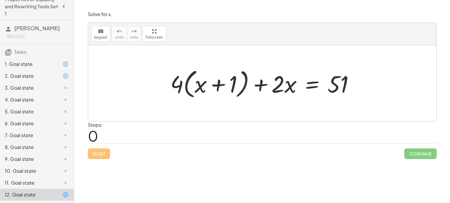
click at [344, 84] on div at bounding box center [264, 83] width 194 height 34
click at [277, 75] on div at bounding box center [264, 83] width 194 height 34
click at [180, 87] on div at bounding box center [264, 83] width 194 height 34
drag, startPoint x: 181, startPoint y: 88, endPoint x: 219, endPoint y: 85, distance: 37.5
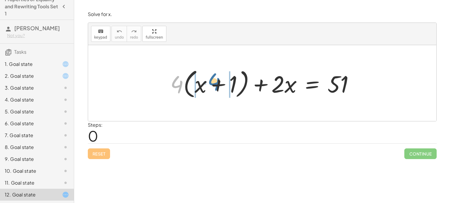
click at [219, 85] on div at bounding box center [264, 83] width 194 height 34
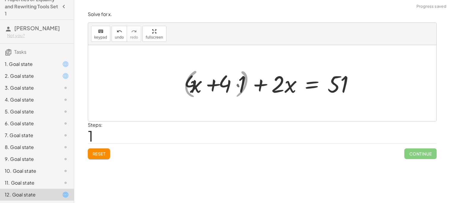
click at [218, 85] on div at bounding box center [267, 83] width 190 height 31
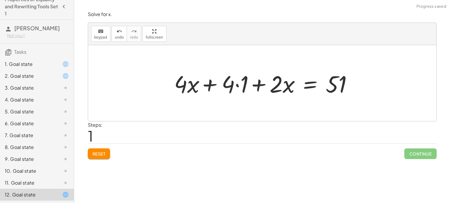
click at [218, 85] on div at bounding box center [265, 83] width 190 height 31
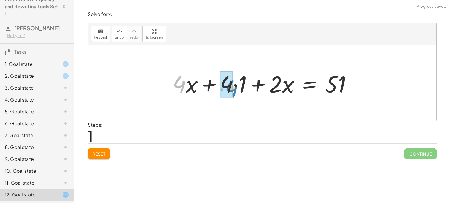
drag, startPoint x: 177, startPoint y: 87, endPoint x: 229, endPoint y: 91, distance: 52.3
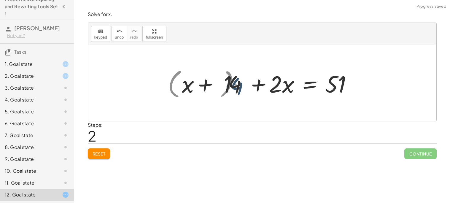
click at [228, 90] on div at bounding box center [262, 83] width 194 height 34
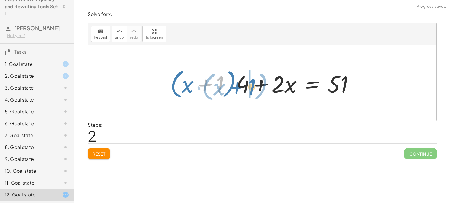
drag, startPoint x: 218, startPoint y: 87, endPoint x: 249, endPoint y: 90, distance: 31.5
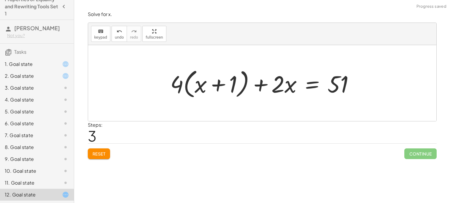
click at [181, 86] on div at bounding box center [264, 83] width 194 height 34
drag, startPoint x: 181, startPoint y: 86, endPoint x: 288, endPoint y: 85, distance: 107.0
click at [288, 85] on div at bounding box center [264, 83] width 194 height 34
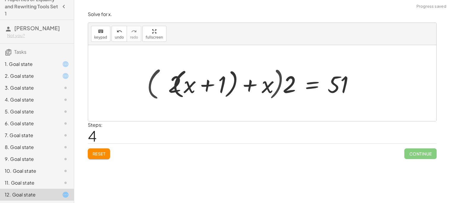
click at [287, 85] on div at bounding box center [253, 83] width 218 height 38
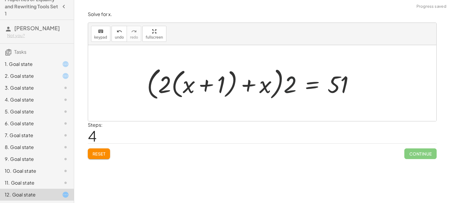
click at [287, 85] on div at bounding box center [253, 83] width 218 height 38
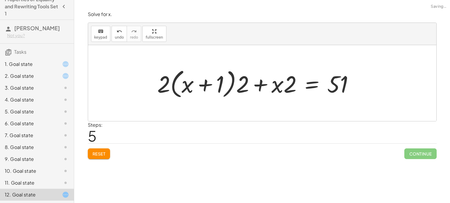
click at [284, 76] on div at bounding box center [258, 83] width 208 height 34
click at [203, 79] on div at bounding box center [258, 83] width 208 height 34
click at [186, 89] on div at bounding box center [258, 83] width 208 height 34
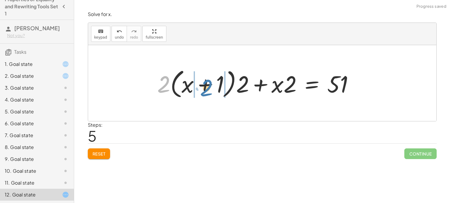
drag, startPoint x: 158, startPoint y: 84, endPoint x: 217, endPoint y: 86, distance: 59.3
click at [217, 86] on div at bounding box center [258, 83] width 208 height 34
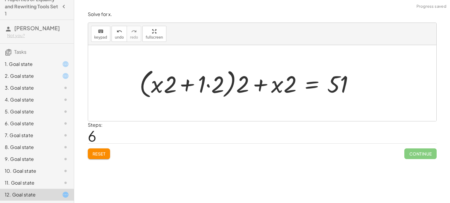
click at [217, 86] on div at bounding box center [248, 83] width 226 height 34
click at [217, 86] on div at bounding box center [255, 83] width 212 height 34
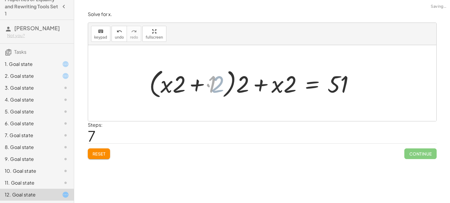
click at [217, 86] on div at bounding box center [255, 83] width 212 height 34
click at [196, 89] on div at bounding box center [255, 83] width 212 height 34
click at [185, 87] on div at bounding box center [255, 83] width 212 height 34
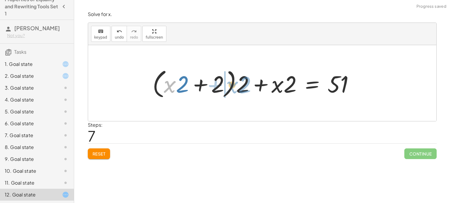
drag, startPoint x: 173, startPoint y: 86, endPoint x: 235, endPoint y: 86, distance: 62.0
click at [235, 86] on div at bounding box center [255, 83] width 212 height 34
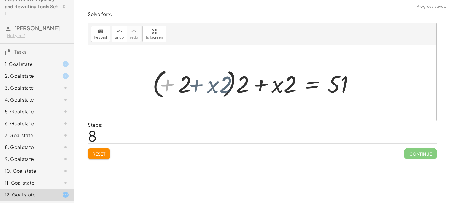
click at [235, 86] on div at bounding box center [255, 83] width 212 height 34
click at [174, 77] on div at bounding box center [255, 83] width 212 height 34
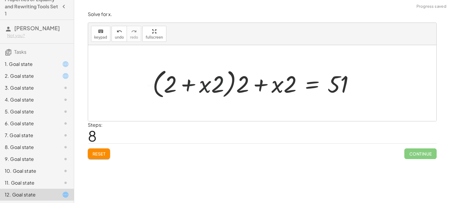
click at [174, 77] on div at bounding box center [255, 83] width 212 height 34
click at [174, 78] on div at bounding box center [255, 83] width 212 height 34
click at [172, 86] on div at bounding box center [255, 83] width 212 height 34
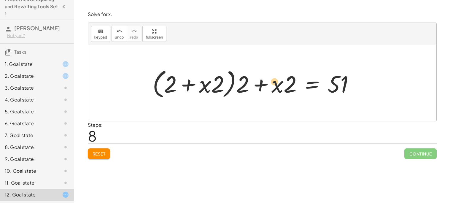
drag, startPoint x: 172, startPoint y: 86, endPoint x: 276, endPoint y: 83, distance: 104.1
click at [276, 83] on div at bounding box center [255, 83] width 212 height 34
drag, startPoint x: 275, startPoint y: 83, endPoint x: 167, endPoint y: 85, distance: 107.6
click at [167, 85] on div at bounding box center [255, 83] width 212 height 34
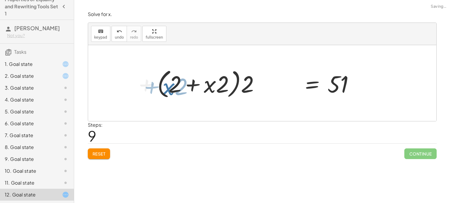
click at [167, 85] on div at bounding box center [255, 83] width 212 height 34
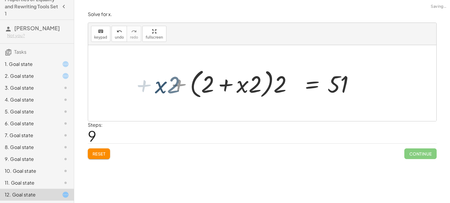
click at [167, 85] on div at bounding box center [255, 83] width 212 height 34
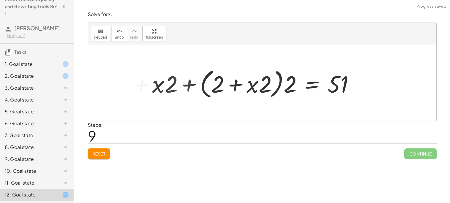
click at [246, 88] on div at bounding box center [255, 83] width 212 height 34
click at [175, 88] on div at bounding box center [255, 83] width 212 height 34
drag, startPoint x: 175, startPoint y: 88, endPoint x: 272, endPoint y: 81, distance: 97.5
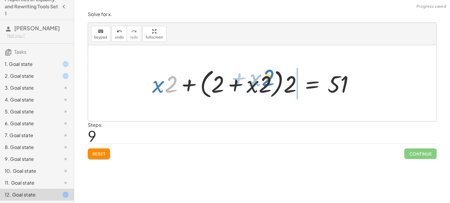
click at [272, 81] on div at bounding box center [255, 83] width 212 height 34
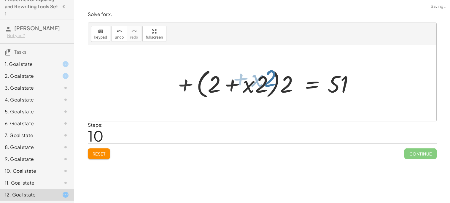
click at [272, 81] on div at bounding box center [255, 83] width 212 height 34
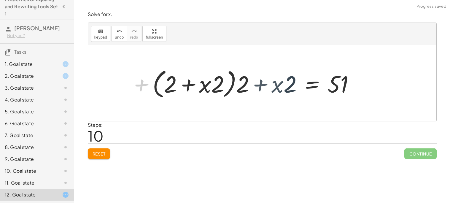
click at [272, 81] on div at bounding box center [255, 83] width 212 height 34
drag, startPoint x: 339, startPoint y: 83, endPoint x: 269, endPoint y: 82, distance: 69.7
click at [269, 82] on div at bounding box center [255, 83] width 212 height 34
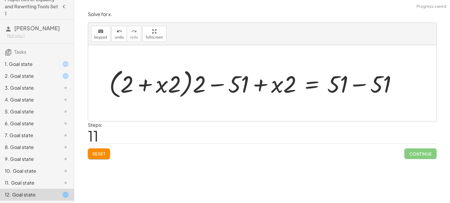
click at [269, 82] on div at bounding box center [255, 83] width 298 height 34
click at [119, 35] on span "undo" at bounding box center [119, 37] width 9 height 4
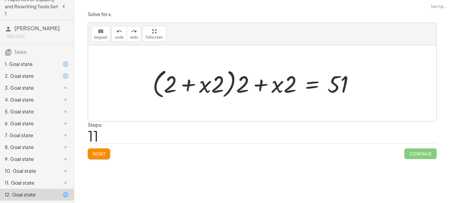
click at [192, 88] on div at bounding box center [255, 83] width 212 height 34
drag, startPoint x: 167, startPoint y: 88, endPoint x: 216, endPoint y: 88, distance: 48.9
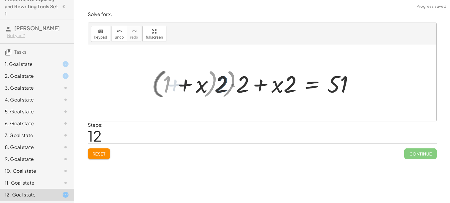
click at [216, 88] on div at bounding box center [255, 83] width 213 height 34
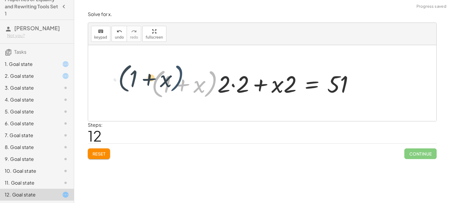
drag, startPoint x: 216, startPoint y: 90, endPoint x: 179, endPoint y: 84, distance: 37.2
click at [179, 84] on div at bounding box center [255, 83] width 213 height 34
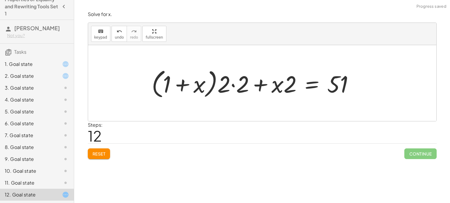
click at [244, 76] on div at bounding box center [255, 83] width 213 height 34
click at [244, 76] on div at bounding box center [264, 83] width 194 height 34
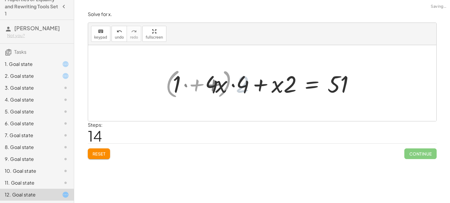
click at [253, 95] on div at bounding box center [267, 83] width 190 height 31
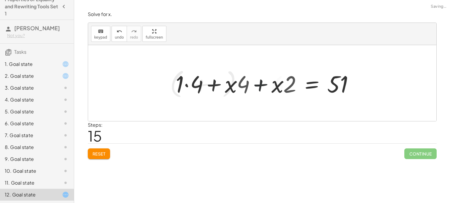
click at [253, 95] on div at bounding box center [290, 83] width 142 height 31
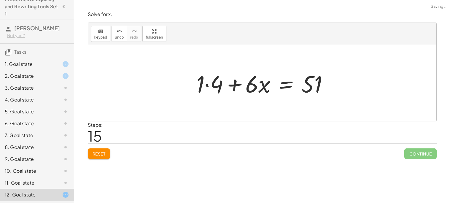
click at [250, 87] on div at bounding box center [264, 83] width 142 height 31
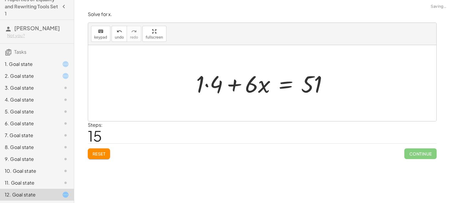
click at [243, 89] on div at bounding box center [264, 83] width 142 height 31
drag, startPoint x: 200, startPoint y: 80, endPoint x: 254, endPoint y: 81, distance: 54.8
click at [254, 81] on div at bounding box center [264, 83] width 142 height 31
drag, startPoint x: 254, startPoint y: 81, endPoint x: 209, endPoint y: 81, distance: 45.4
click at [209, 81] on div at bounding box center [264, 83] width 142 height 31
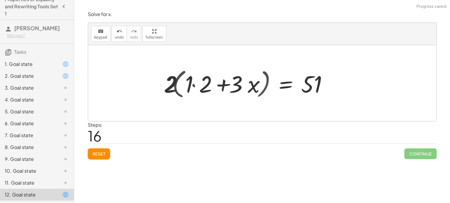
click at [209, 81] on div at bounding box center [245, 83] width 179 height 34
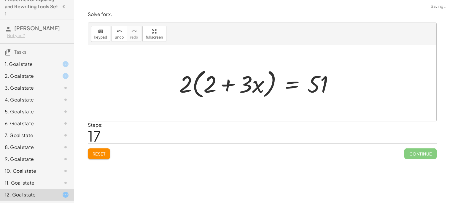
click at [197, 82] on div at bounding box center [258, 83] width 165 height 34
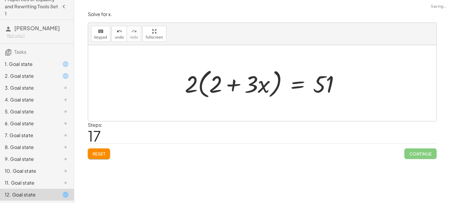
click at [197, 82] on div at bounding box center [264, 83] width 165 height 34
click at [255, 82] on div at bounding box center [264, 83] width 165 height 34
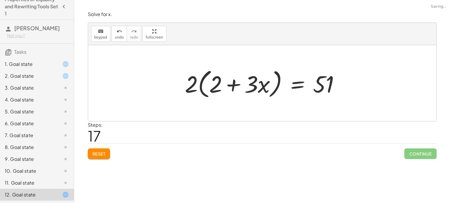
click at [255, 82] on div at bounding box center [264, 83] width 165 height 34
drag, startPoint x: 255, startPoint y: 82, endPoint x: 211, endPoint y: 87, distance: 44.5
click at [211, 87] on div at bounding box center [264, 83] width 165 height 34
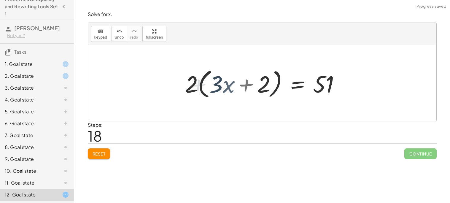
click at [211, 87] on div at bounding box center [264, 83] width 165 height 34
click at [237, 86] on div at bounding box center [264, 83] width 165 height 34
drag, startPoint x: 187, startPoint y: 90, endPoint x: 234, endPoint y: 84, distance: 47.4
click at [234, 84] on div at bounding box center [264, 83] width 165 height 34
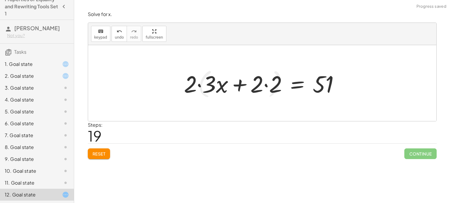
click at [234, 84] on div at bounding box center [264, 83] width 166 height 31
click at [310, 87] on div at bounding box center [264, 83] width 166 height 31
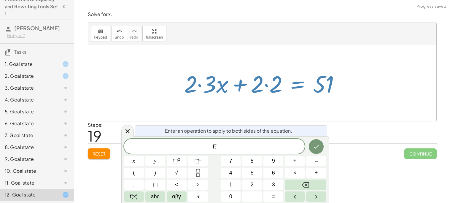
click at [316, 86] on div at bounding box center [264, 83] width 166 height 31
click at [127, 131] on icon at bounding box center [127, 131] width 4 height 4
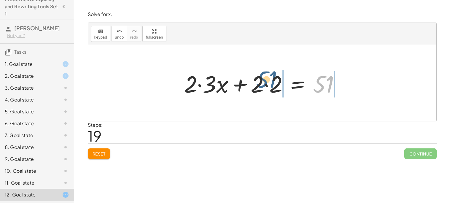
drag, startPoint x: 320, startPoint y: 92, endPoint x: 261, endPoint y: 87, distance: 59.8
click at [261, 87] on div at bounding box center [264, 83] width 166 height 31
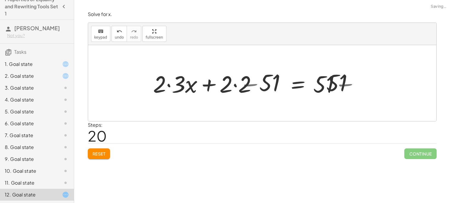
click at [261, 87] on div at bounding box center [264, 83] width 252 height 31
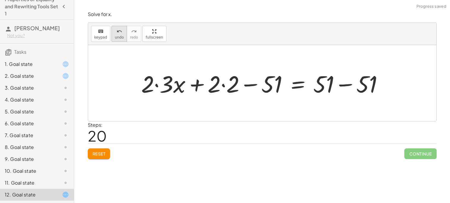
click at [117, 34] on icon "undo" at bounding box center [120, 31] width 6 height 7
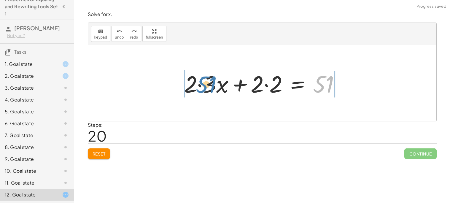
drag, startPoint x: 318, startPoint y: 89, endPoint x: 201, endPoint y: 89, distance: 117.1
click at [201, 89] on div at bounding box center [264, 83] width 166 height 31
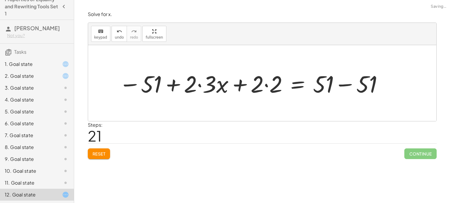
click at [101, 156] on span "Reset" at bounding box center [98, 153] width 13 height 5
click at [101, 156] on div "Reset Continue" at bounding box center [262, 151] width 349 height 16
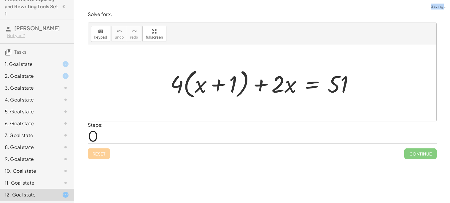
click at [101, 156] on div "Reset Continue" at bounding box center [262, 151] width 349 height 16
click at [49, 135] on div "7. Goal state" at bounding box center [29, 135] width 48 height 7
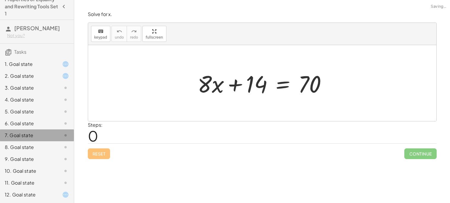
scroll to position [0, 0]
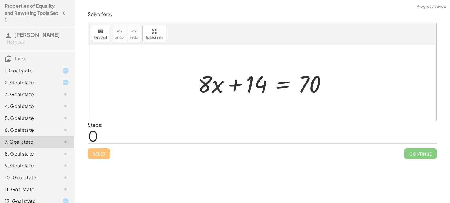
click at [49, 88] on div "1. Goal state" at bounding box center [37, 94] width 74 height 12
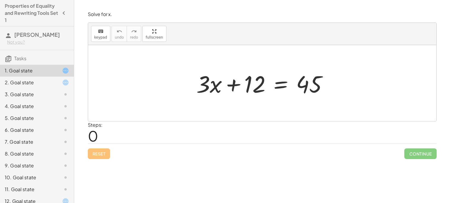
click at [285, 82] on div at bounding box center [264, 83] width 142 height 31
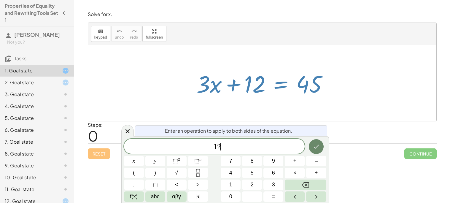
click at [320, 146] on button "Done" at bounding box center [316, 146] width 15 height 15
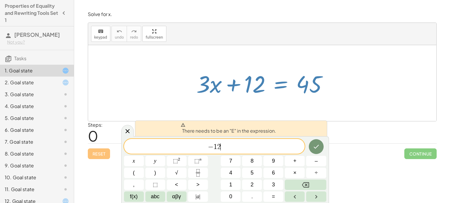
click at [205, 147] on span "− 1 2 ​" at bounding box center [214, 147] width 181 height 8
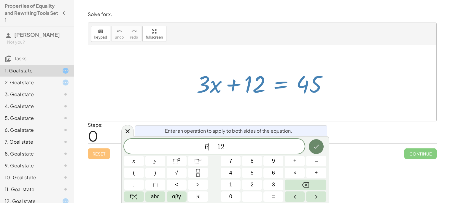
click at [322, 146] on button "Done" at bounding box center [316, 146] width 15 height 15
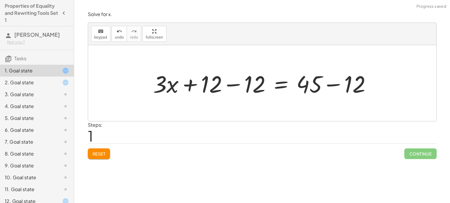
click at [352, 81] on div at bounding box center [264, 83] width 229 height 31
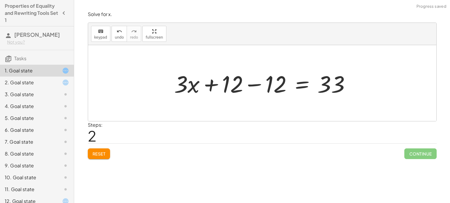
click at [250, 84] on div at bounding box center [264, 83] width 187 height 31
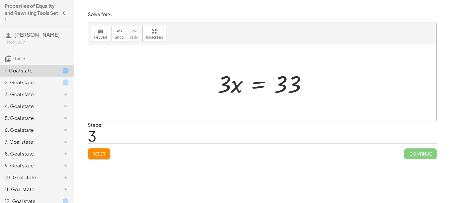
click at [224, 85] on div at bounding box center [264, 83] width 100 height 31
drag, startPoint x: 224, startPoint y: 85, endPoint x: 290, endPoint y: 106, distance: 68.8
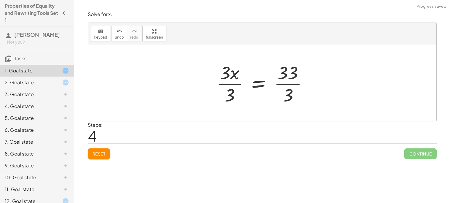
click at [254, 79] on div at bounding box center [264, 83] width 102 height 46
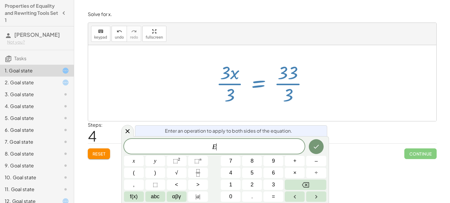
click at [214, 94] on div at bounding box center [264, 83] width 102 height 46
drag, startPoint x: 231, startPoint y: 98, endPoint x: 228, endPoint y: 87, distance: 11.0
click at [228, 87] on div at bounding box center [264, 83] width 102 height 46
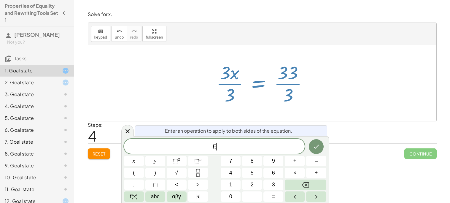
click at [228, 87] on div at bounding box center [264, 83] width 102 height 46
click at [229, 89] on div at bounding box center [264, 83] width 102 height 46
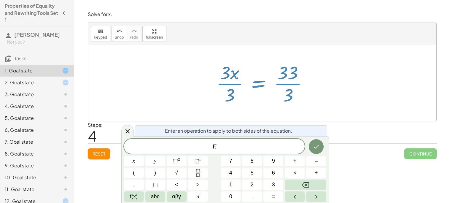
click at [229, 89] on div at bounding box center [264, 83] width 102 height 46
click at [292, 95] on div at bounding box center [264, 83] width 102 height 46
click at [128, 130] on icon at bounding box center [127, 131] width 4 height 4
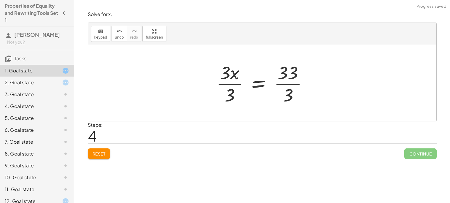
click at [229, 93] on div at bounding box center [264, 83] width 102 height 46
click at [229, 93] on div at bounding box center [271, 83] width 87 height 46
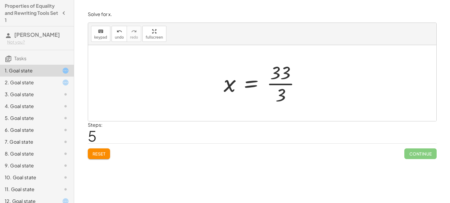
click at [285, 76] on div at bounding box center [264, 83] width 87 height 46
click at [282, 79] on div at bounding box center [264, 83] width 87 height 46
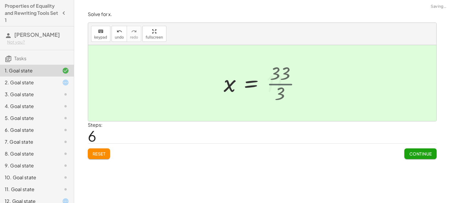
click at [282, 79] on div at bounding box center [259, 82] width 76 height 29
click at [416, 158] on button "Continue" at bounding box center [420, 153] width 32 height 11
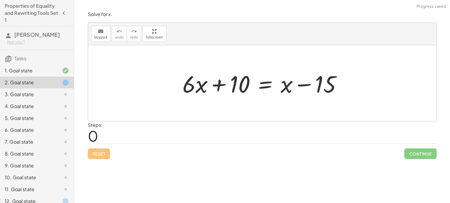
click at [42, 69] on div "1. Goal state" at bounding box center [29, 70] width 48 height 7
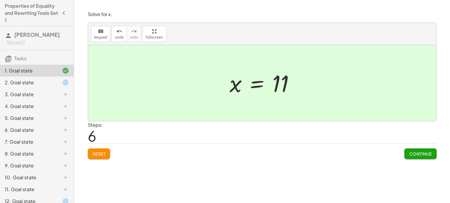
click at [39, 84] on div "2. Goal state" at bounding box center [29, 82] width 48 height 7
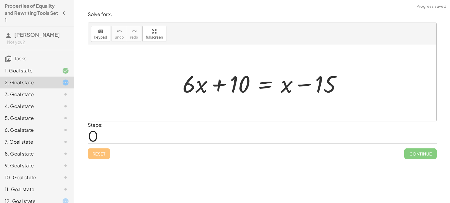
click at [39, 84] on div "2. Goal state" at bounding box center [29, 82] width 48 height 7
click at [186, 82] on div at bounding box center [264, 83] width 170 height 31
click at [225, 89] on div at bounding box center [264, 83] width 170 height 31
click at [232, 87] on div at bounding box center [264, 83] width 170 height 31
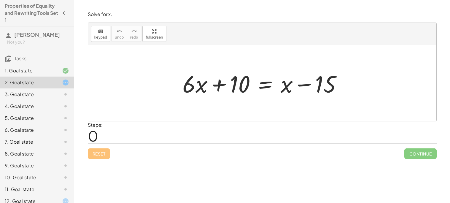
click at [296, 87] on div at bounding box center [264, 83] width 170 height 31
click at [184, 115] on div at bounding box center [262, 83] width 348 height 76
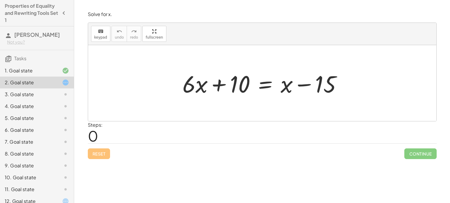
click at [216, 86] on div at bounding box center [264, 83] width 170 height 31
click at [278, 79] on div at bounding box center [264, 83] width 170 height 31
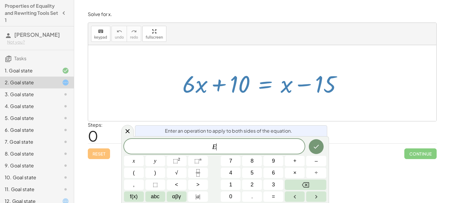
click at [302, 85] on div at bounding box center [264, 83] width 170 height 31
click at [125, 127] on div at bounding box center [127, 131] width 12 height 12
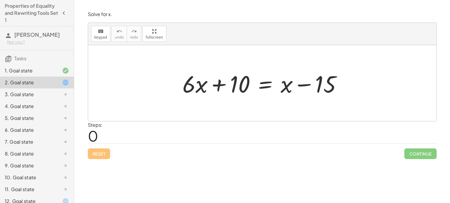
click at [249, 87] on div at bounding box center [264, 83] width 170 height 31
click at [234, 88] on div at bounding box center [264, 83] width 170 height 31
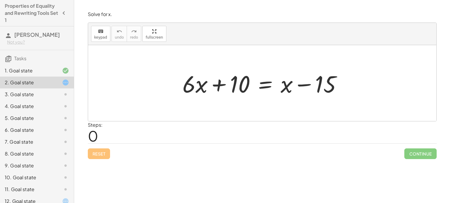
click at [234, 88] on div at bounding box center [264, 83] width 170 height 31
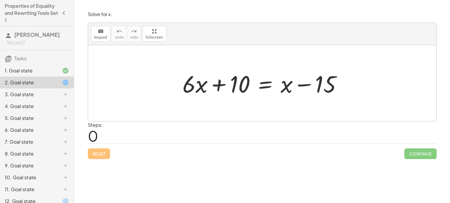
click at [234, 88] on div at bounding box center [264, 83] width 170 height 31
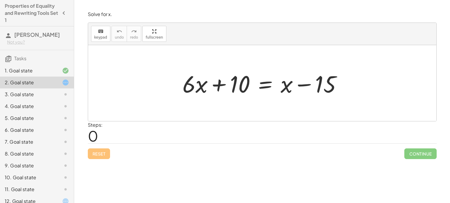
click at [234, 88] on div at bounding box center [264, 83] width 170 height 31
click at [233, 88] on div at bounding box center [264, 83] width 170 height 31
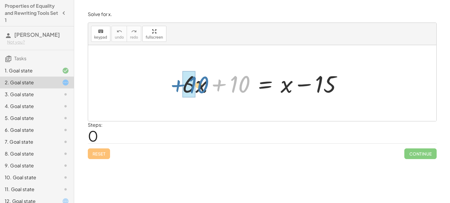
drag, startPoint x: 233, startPoint y: 88, endPoint x: 189, endPoint y: 88, distance: 44.2
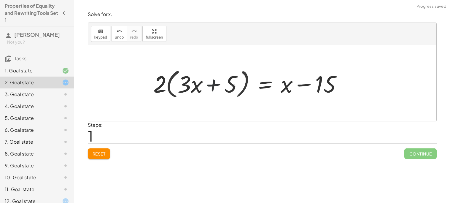
click at [189, 88] on div at bounding box center [250, 83] width 200 height 34
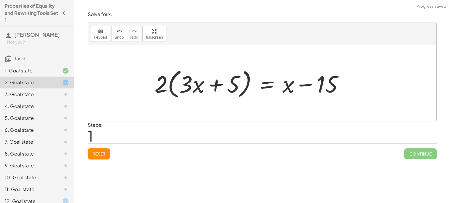
click at [189, 88] on div at bounding box center [251, 83] width 200 height 34
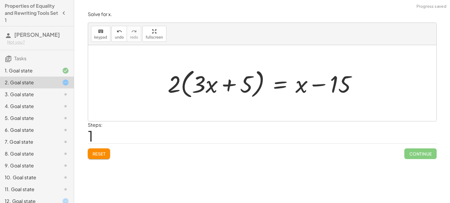
click at [189, 88] on div at bounding box center [265, 83] width 200 height 34
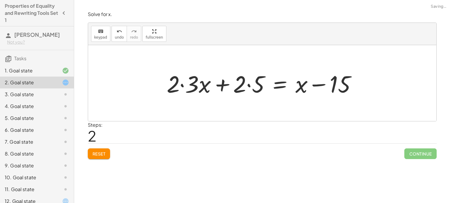
click at [210, 86] on div at bounding box center [264, 83] width 200 height 31
click at [175, 84] on div at bounding box center [264, 83] width 200 height 31
drag, startPoint x: 175, startPoint y: 84, endPoint x: 236, endPoint y: 90, distance: 61.0
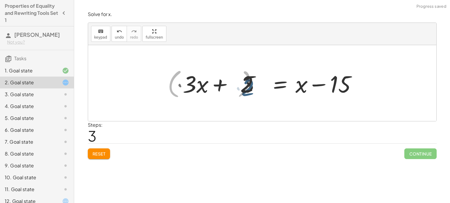
click at [243, 89] on div at bounding box center [265, 83] width 200 height 34
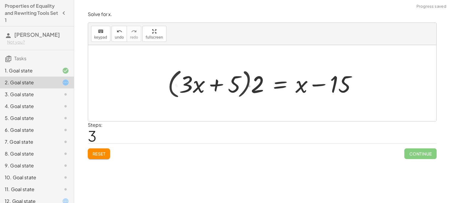
click at [243, 89] on div at bounding box center [265, 83] width 200 height 34
click at [235, 89] on div at bounding box center [265, 83] width 200 height 34
drag, startPoint x: 259, startPoint y: 91, endPoint x: 228, endPoint y: 92, distance: 31.4
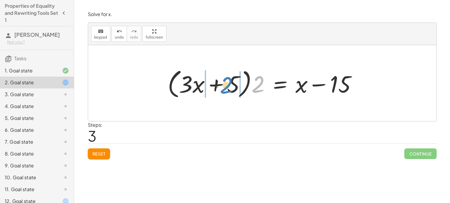
click at [228, 92] on div at bounding box center [265, 83] width 200 height 34
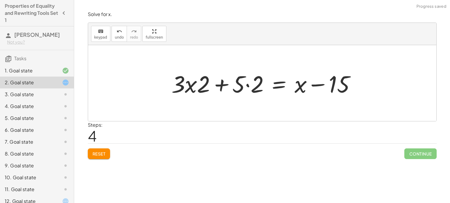
click at [223, 89] on div at bounding box center [265, 83] width 194 height 31
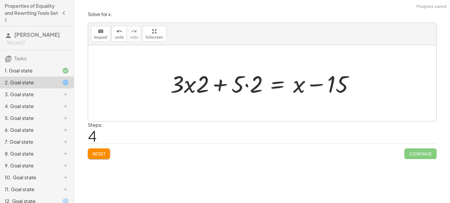
click at [223, 89] on div at bounding box center [264, 83] width 194 height 31
click at [238, 86] on div at bounding box center [264, 83] width 194 height 31
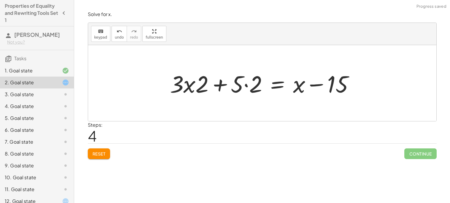
click at [238, 86] on div at bounding box center [264, 83] width 194 height 31
click at [189, 87] on div at bounding box center [264, 83] width 194 height 31
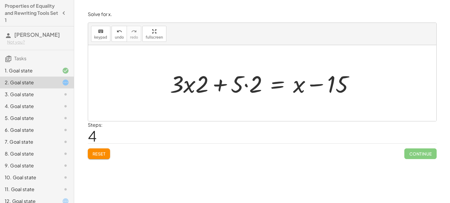
click at [189, 87] on div at bounding box center [264, 83] width 194 height 31
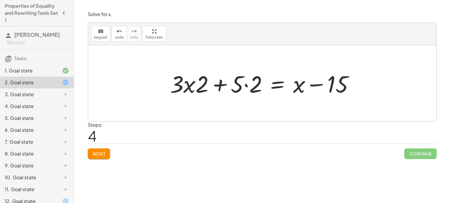
click at [189, 87] on div at bounding box center [264, 83] width 194 height 31
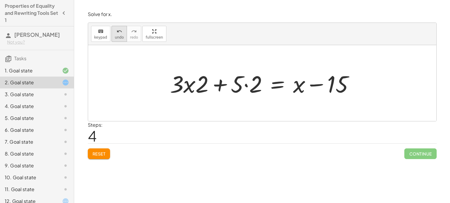
click at [118, 30] on icon "undo" at bounding box center [120, 31] width 6 height 7
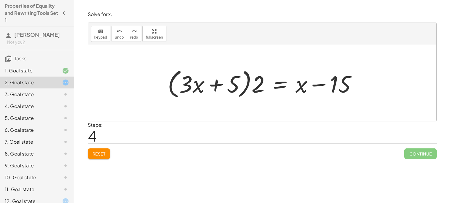
click at [235, 82] on div at bounding box center [265, 83] width 200 height 34
drag, startPoint x: 260, startPoint y: 87, endPoint x: 205, endPoint y: 87, distance: 54.6
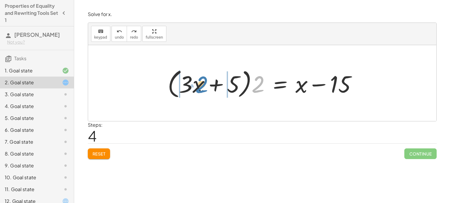
click at [205, 87] on div at bounding box center [265, 83] width 200 height 34
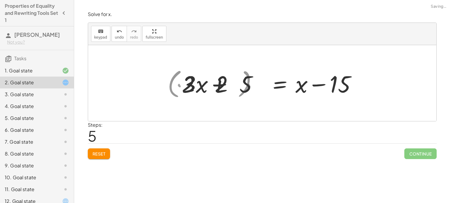
click at [205, 87] on div at bounding box center [264, 83] width 200 height 31
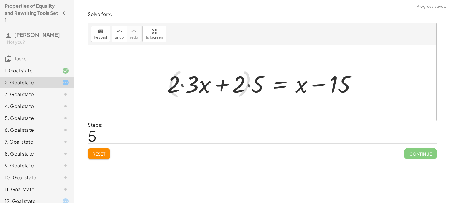
click at [205, 87] on div at bounding box center [264, 83] width 200 height 31
click at [123, 35] on button "undo undo" at bounding box center [118, 34] width 15 height 16
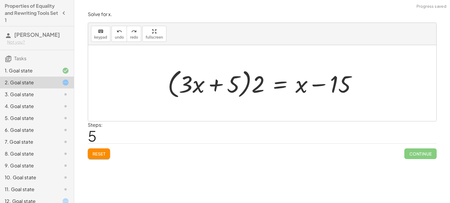
click at [302, 84] on div at bounding box center [265, 83] width 200 height 34
click at [227, 91] on div at bounding box center [265, 83] width 200 height 34
drag, startPoint x: 188, startPoint y: 86, endPoint x: 205, endPoint y: 87, distance: 16.7
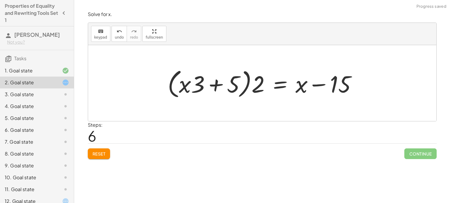
click at [204, 88] on div at bounding box center [265, 83] width 200 height 34
click at [224, 85] on div at bounding box center [265, 83] width 200 height 34
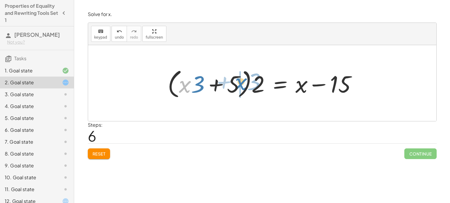
drag, startPoint x: 183, startPoint y: 89, endPoint x: 238, endPoint y: 87, distance: 55.5
click at [238, 87] on div at bounding box center [265, 83] width 200 height 34
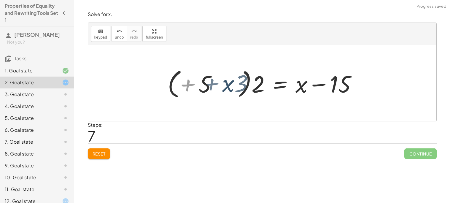
click at [238, 87] on div at bounding box center [265, 83] width 200 height 34
click at [194, 90] on div at bounding box center [265, 83] width 200 height 34
click at [207, 85] on div at bounding box center [265, 83] width 200 height 34
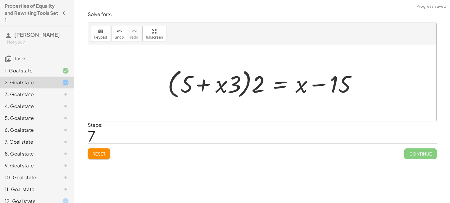
click at [207, 85] on div at bounding box center [265, 83] width 200 height 34
click at [209, 86] on div at bounding box center [265, 83] width 200 height 34
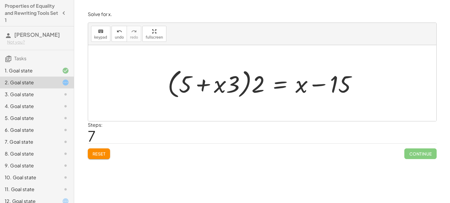
click at [209, 86] on div at bounding box center [265, 83] width 200 height 34
drag, startPoint x: 185, startPoint y: 82, endPoint x: 248, endPoint y: 84, distance: 62.3
click at [248, 84] on div at bounding box center [265, 83] width 200 height 34
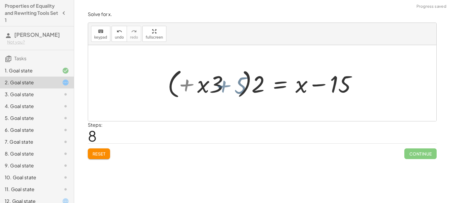
click at [248, 84] on div at bounding box center [265, 83] width 200 height 34
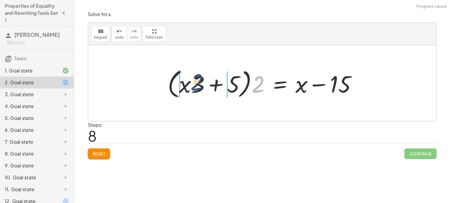
drag, startPoint x: 256, startPoint y: 87, endPoint x: 193, endPoint y: 84, distance: 62.9
click at [193, 84] on div at bounding box center [265, 83] width 200 height 34
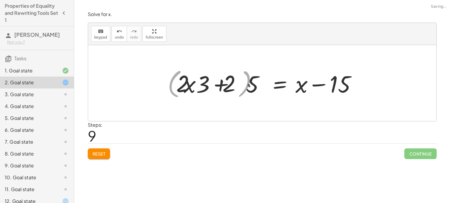
click at [193, 84] on div at bounding box center [266, 83] width 194 height 31
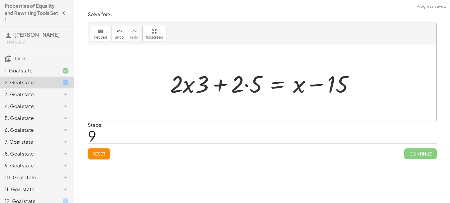
click at [267, 83] on div at bounding box center [264, 83] width 194 height 31
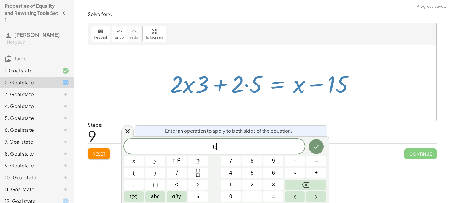
click at [261, 86] on div at bounding box center [264, 83] width 194 height 31
click at [320, 143] on button "Done" at bounding box center [316, 146] width 15 height 15
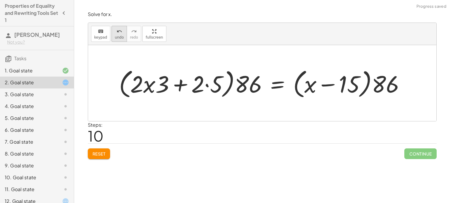
click at [121, 33] on button "undo undo" at bounding box center [118, 34] width 15 height 16
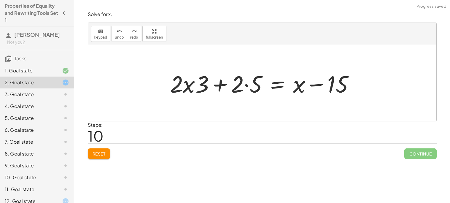
click at [211, 96] on div at bounding box center [264, 83] width 194 height 31
click at [226, 90] on div at bounding box center [264, 83] width 194 height 31
drag, startPoint x: 242, startPoint y: 87, endPoint x: 200, endPoint y: 87, distance: 42.1
click at [200, 87] on div at bounding box center [264, 83] width 194 height 31
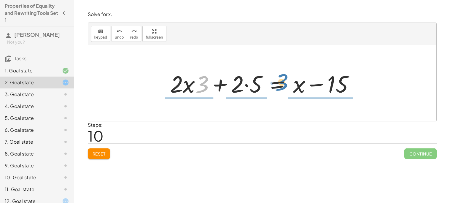
drag, startPoint x: 200, startPoint y: 87, endPoint x: 279, endPoint y: 85, distance: 79.8
click at [279, 85] on div at bounding box center [264, 83] width 194 height 31
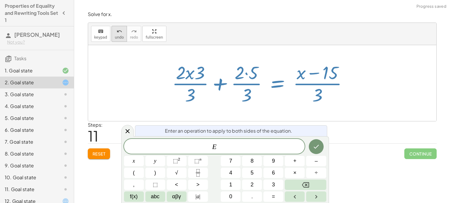
click at [117, 37] on span "undo" at bounding box center [119, 37] width 9 height 4
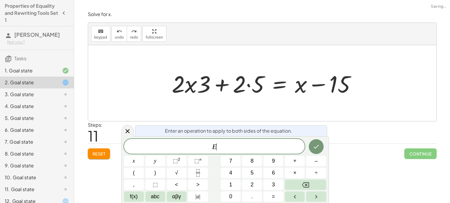
click at [181, 92] on div at bounding box center [264, 83] width 186 height 31
click at [317, 148] on icon "Done" at bounding box center [315, 146] width 7 height 7
click at [125, 133] on icon at bounding box center [127, 130] width 7 height 7
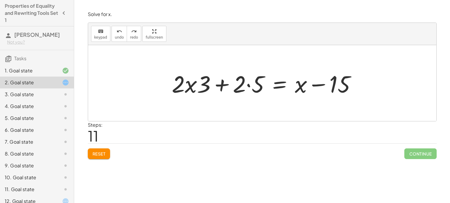
click at [96, 154] on span "Reset" at bounding box center [98, 153] width 13 height 5
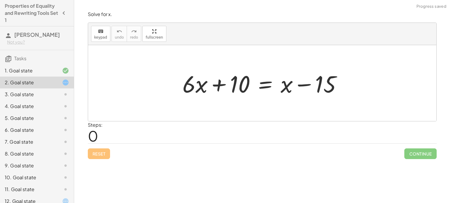
click at [178, 97] on div "+ · 6 · x + 10 = + x − 15" at bounding box center [261, 83] width 177 height 34
click at [189, 90] on div at bounding box center [264, 83] width 170 height 31
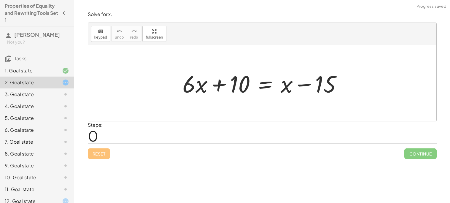
click at [189, 90] on div at bounding box center [264, 83] width 170 height 31
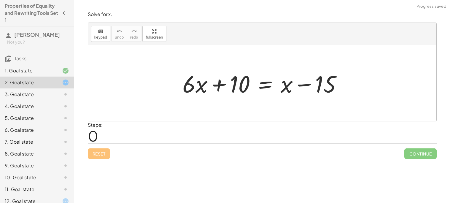
click at [189, 90] on div at bounding box center [264, 83] width 170 height 31
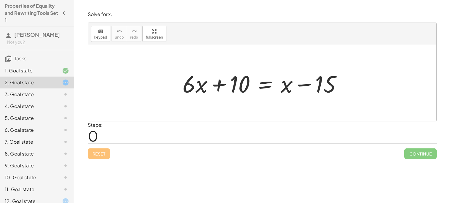
click at [189, 90] on div at bounding box center [264, 83] width 170 height 31
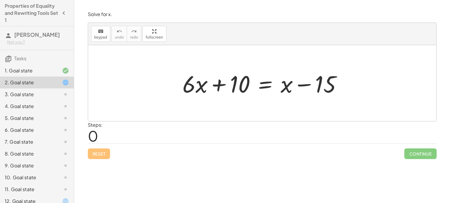
click at [189, 90] on div at bounding box center [264, 83] width 170 height 31
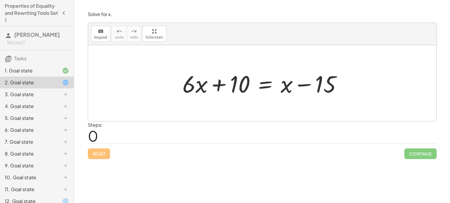
click at [189, 90] on div at bounding box center [264, 83] width 170 height 31
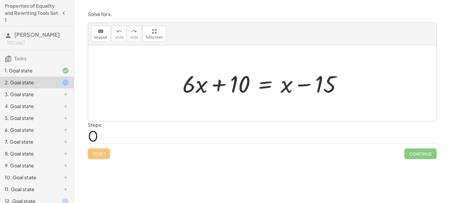
click at [189, 90] on div at bounding box center [264, 83] width 170 height 31
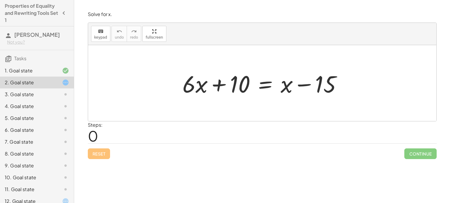
click at [189, 90] on div at bounding box center [264, 83] width 170 height 31
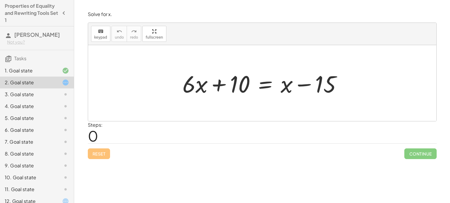
click at [189, 90] on div at bounding box center [264, 83] width 170 height 31
click at [193, 80] on div at bounding box center [264, 83] width 170 height 31
click at [115, 92] on div at bounding box center [262, 83] width 348 height 76
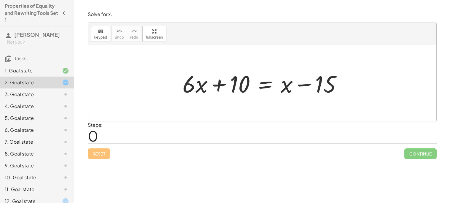
click at [51, 91] on div "3. Goal state" at bounding box center [29, 94] width 48 height 7
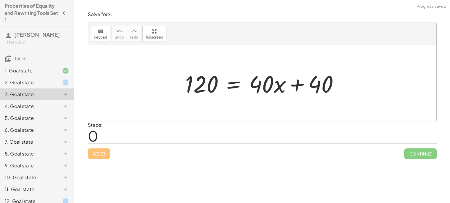
click at [51, 91] on div "3. Goal state" at bounding box center [29, 94] width 48 height 7
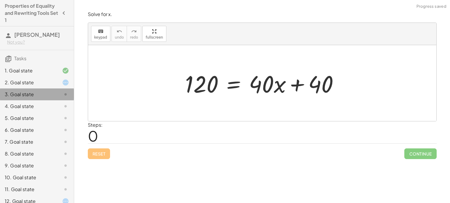
click at [51, 91] on div "3. Goal state" at bounding box center [29, 94] width 48 height 7
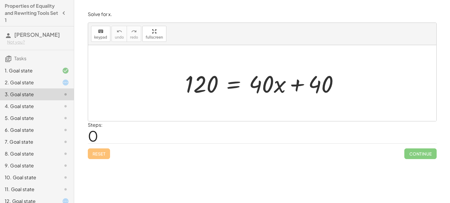
click at [204, 89] on div at bounding box center [264, 83] width 164 height 31
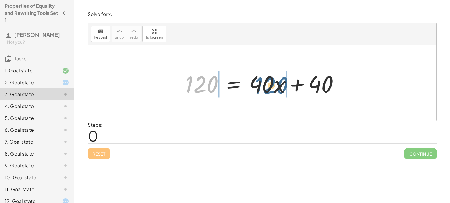
drag, startPoint x: 204, startPoint y: 89, endPoint x: 275, endPoint y: 90, distance: 71.2
click at [275, 90] on div at bounding box center [264, 83] width 164 height 31
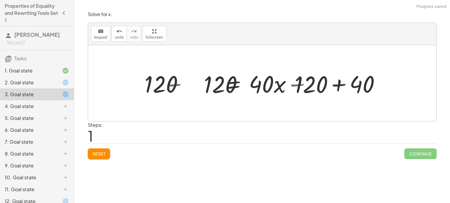
click at [275, 90] on div at bounding box center [264, 83] width 275 height 31
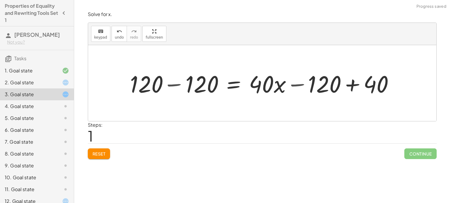
click at [275, 90] on div at bounding box center [264, 83] width 275 height 31
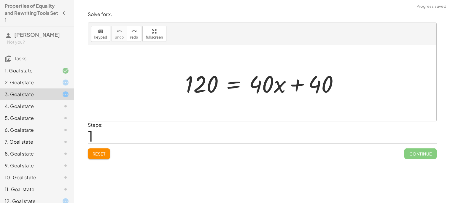
click at [304, 87] on div at bounding box center [264, 83] width 164 height 31
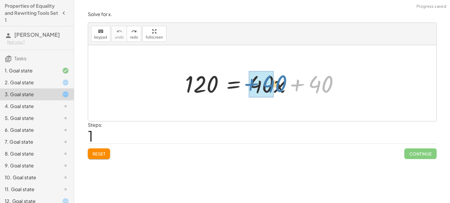
drag, startPoint x: 319, startPoint y: 87, endPoint x: 266, endPoint y: 87, distance: 53.1
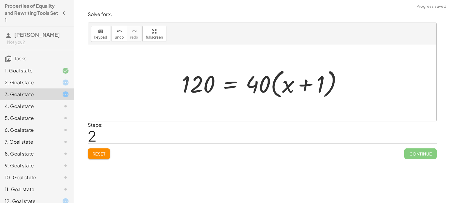
click at [266, 87] on div at bounding box center [264, 83] width 171 height 34
drag, startPoint x: 320, startPoint y: 81, endPoint x: 286, endPoint y: 87, distance: 35.0
click at [286, 87] on div at bounding box center [264, 83] width 171 height 34
click at [259, 84] on div at bounding box center [264, 83] width 171 height 34
click at [291, 86] on div at bounding box center [264, 83] width 171 height 34
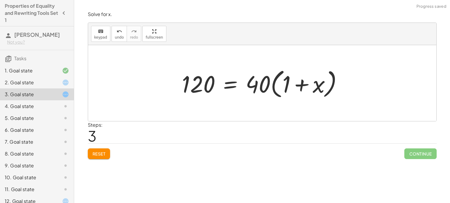
click at [291, 86] on div at bounding box center [264, 83] width 171 height 34
click at [204, 83] on div at bounding box center [264, 83] width 171 height 34
click at [250, 84] on div at bounding box center [264, 83] width 171 height 34
drag, startPoint x: 250, startPoint y: 84, endPoint x: 299, endPoint y: 81, distance: 49.9
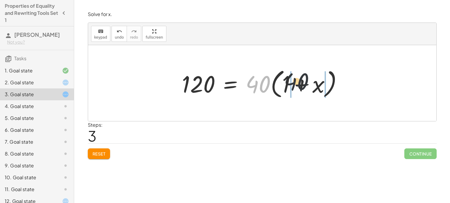
click at [299, 81] on div at bounding box center [264, 83] width 171 height 34
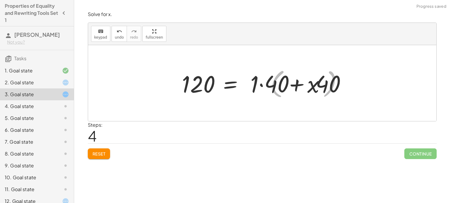
click at [299, 81] on div at bounding box center [268, 83] width 178 height 31
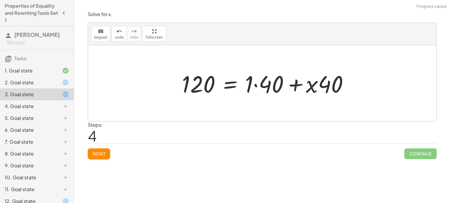
click at [299, 81] on div at bounding box center [268, 83] width 178 height 31
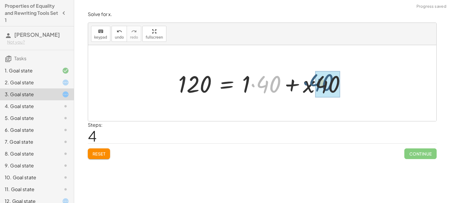
drag, startPoint x: 261, startPoint y: 82, endPoint x: 315, endPoint y: 81, distance: 53.1
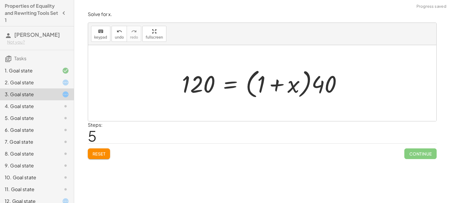
click at [261, 90] on div at bounding box center [264, 83] width 171 height 34
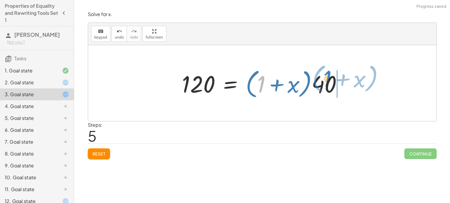
drag, startPoint x: 261, startPoint y: 90, endPoint x: 325, endPoint y: 86, distance: 64.5
click at [325, 86] on div at bounding box center [264, 83] width 171 height 34
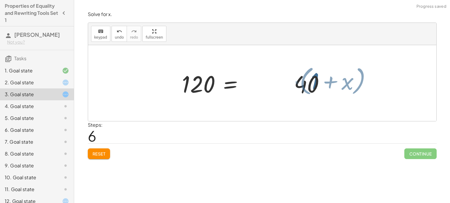
click at [325, 86] on div at bounding box center [264, 83] width 171 height 34
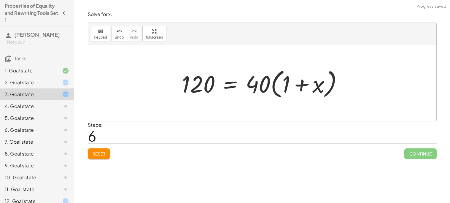
click at [260, 85] on div at bounding box center [264, 83] width 171 height 34
click at [172, 67] on div at bounding box center [262, 83] width 348 height 76
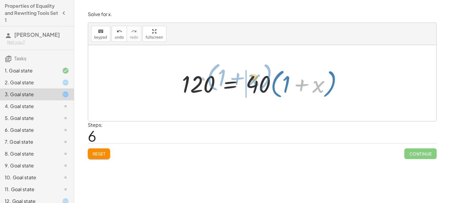
drag, startPoint x: 321, startPoint y: 90, endPoint x: 258, endPoint y: 84, distance: 63.4
click at [258, 84] on div at bounding box center [264, 83] width 171 height 34
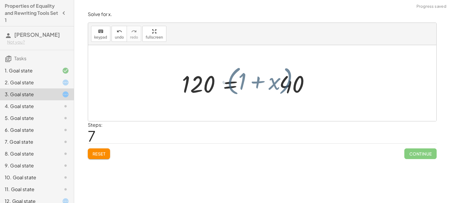
click at [258, 84] on div at bounding box center [264, 83] width 171 height 34
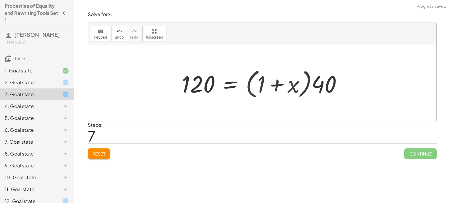
click at [305, 79] on div at bounding box center [264, 83] width 171 height 34
click at [312, 78] on div at bounding box center [264, 83] width 171 height 34
drag, startPoint x: 312, startPoint y: 78, endPoint x: 242, endPoint y: 84, distance: 70.2
click at [242, 84] on div at bounding box center [264, 83] width 171 height 34
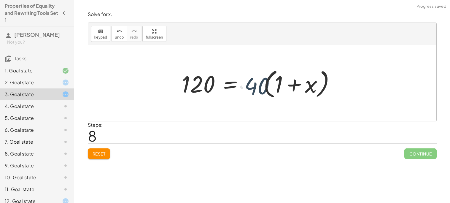
click at [242, 84] on div at bounding box center [264, 83] width 171 height 34
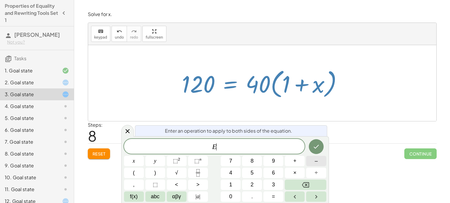
click at [312, 163] on button "–" at bounding box center [316, 161] width 20 height 10
click at [228, 182] on button "1" at bounding box center [231, 184] width 20 height 10
click at [314, 150] on icon "Done" at bounding box center [315, 146] width 7 height 7
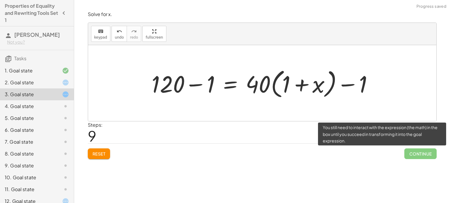
click at [417, 152] on span "Continue" at bounding box center [420, 153] width 32 height 11
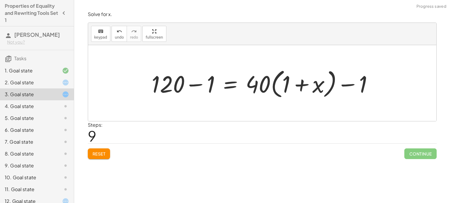
click at [307, 87] on div at bounding box center [265, 83] width 232 height 34
click at [346, 81] on div at bounding box center [265, 83] width 232 height 34
click at [213, 81] on div at bounding box center [265, 83] width 232 height 34
click at [213, 81] on div at bounding box center [282, 83] width 196 height 34
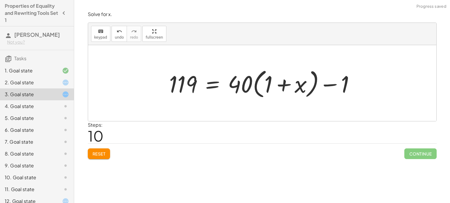
click at [280, 92] on div at bounding box center [264, 83] width 196 height 34
drag, startPoint x: 339, startPoint y: 84, endPoint x: 216, endPoint y: 88, distance: 122.8
click at [216, 88] on div at bounding box center [264, 83] width 196 height 34
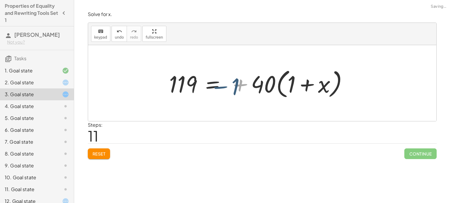
click at [216, 88] on div at bounding box center [273, 83] width 215 height 34
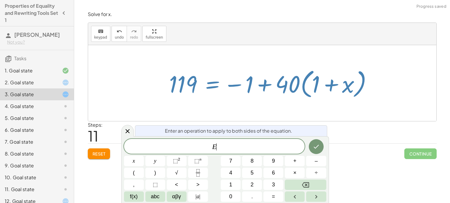
click at [216, 88] on div at bounding box center [273, 83] width 215 height 34
click at [319, 142] on button "Done" at bounding box center [316, 146] width 15 height 15
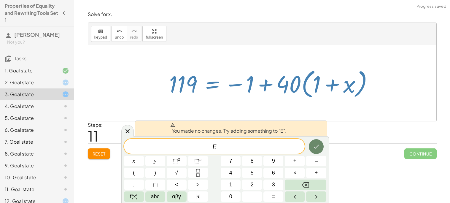
click at [319, 142] on button "Done" at bounding box center [316, 146] width 15 height 15
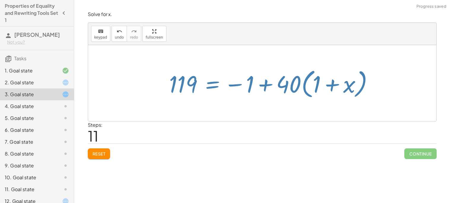
click at [319, 142] on div "Steps: 11" at bounding box center [262, 132] width 349 height 22
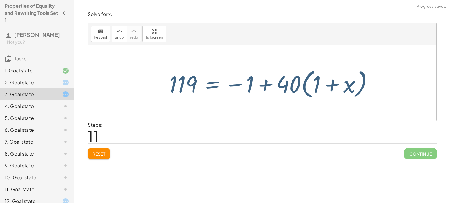
click at [319, 142] on div "Steps: 11" at bounding box center [262, 132] width 349 height 22
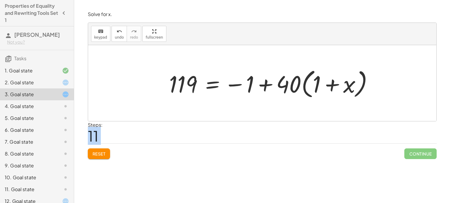
click at [210, 58] on div at bounding box center [262, 83] width 348 height 76
click at [189, 84] on div at bounding box center [273, 83] width 215 height 34
click at [272, 87] on div at bounding box center [273, 83] width 215 height 34
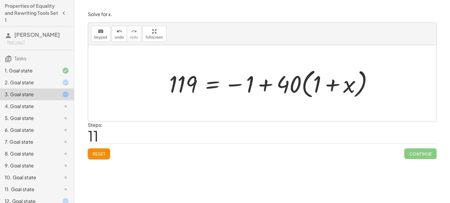
click at [272, 87] on div at bounding box center [273, 83] width 215 height 34
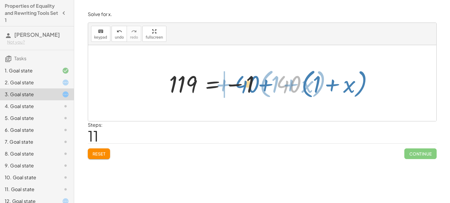
drag, startPoint x: 280, startPoint y: 87, endPoint x: 232, endPoint y: 88, distance: 47.7
click at [232, 88] on div at bounding box center [273, 83] width 215 height 34
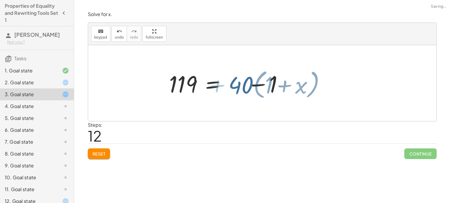
click at [232, 88] on div at bounding box center [264, 83] width 196 height 34
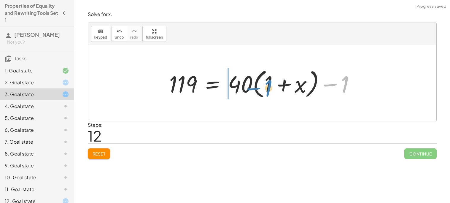
drag, startPoint x: 347, startPoint y: 84, endPoint x: 268, endPoint y: 88, distance: 79.3
click at [268, 88] on div at bounding box center [264, 83] width 196 height 34
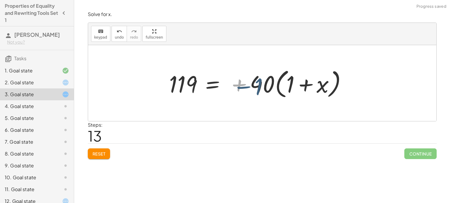
click at [268, 88] on div at bounding box center [273, 83] width 215 height 34
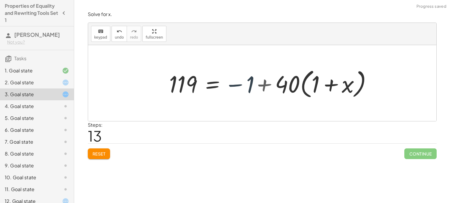
click at [268, 88] on div at bounding box center [273, 83] width 215 height 34
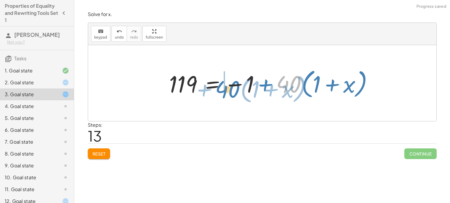
drag, startPoint x: 298, startPoint y: 82, endPoint x: 236, endPoint y: 87, distance: 61.6
click at [236, 87] on div at bounding box center [273, 83] width 215 height 34
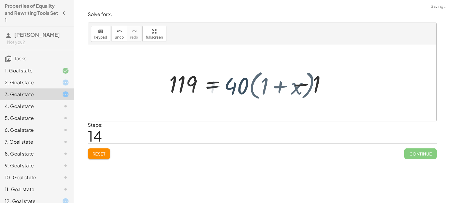
click at [236, 87] on div at bounding box center [264, 83] width 196 height 34
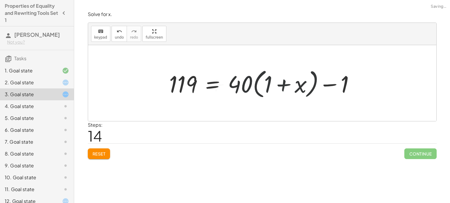
click at [236, 87] on div at bounding box center [264, 83] width 196 height 34
drag, startPoint x: 176, startPoint y: 87, endPoint x: 287, endPoint y: 89, distance: 110.9
click at [287, 89] on div at bounding box center [264, 83] width 196 height 34
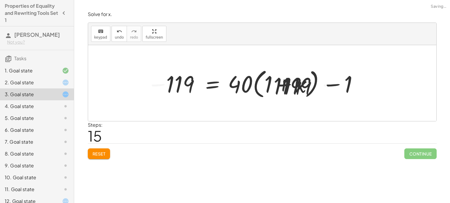
click at [287, 89] on div at bounding box center [264, 83] width 296 height 34
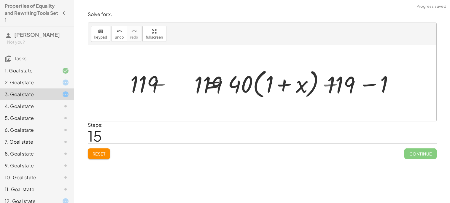
click at [287, 89] on div at bounding box center [264, 83] width 296 height 34
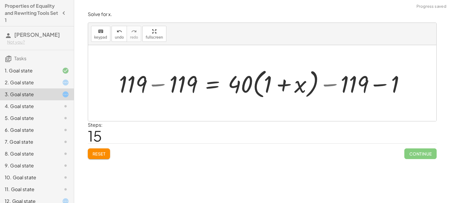
click at [287, 89] on div at bounding box center [264, 83] width 296 height 34
click at [95, 151] on span "Reset" at bounding box center [98, 153] width 13 height 5
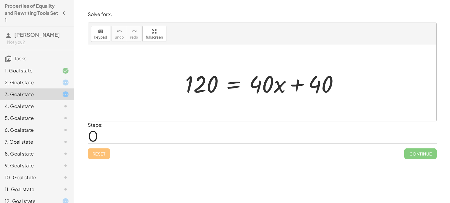
click at [197, 92] on div at bounding box center [264, 83] width 164 height 31
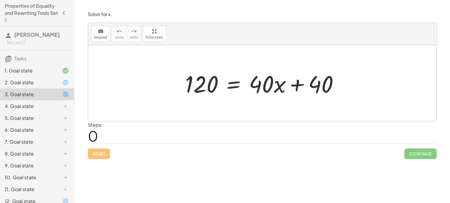
click at [197, 92] on div at bounding box center [264, 83] width 164 height 31
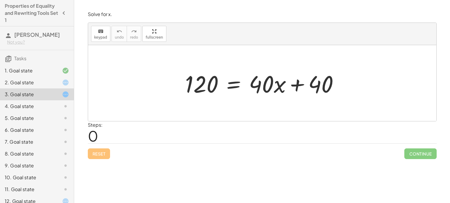
click at [197, 92] on div at bounding box center [264, 83] width 164 height 31
click at [185, 92] on div at bounding box center [264, 83] width 164 height 31
click at [252, 74] on div at bounding box center [264, 83] width 164 height 31
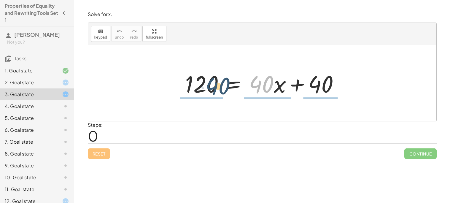
drag, startPoint x: 259, startPoint y: 83, endPoint x: 211, endPoint y: 82, distance: 48.0
click at [211, 82] on div at bounding box center [264, 83] width 164 height 31
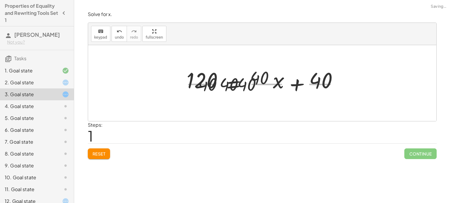
click at [211, 82] on div at bounding box center [265, 83] width 164 height 46
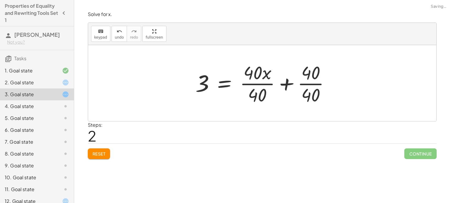
click at [268, 84] on div at bounding box center [264, 83] width 145 height 46
click at [268, 84] on div at bounding box center [252, 83] width 121 height 46
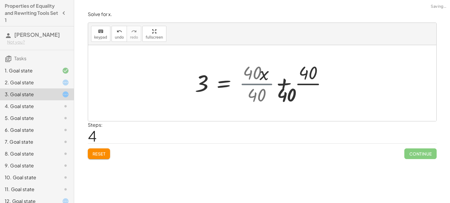
click at [268, 84] on div at bounding box center [264, 83] width 145 height 46
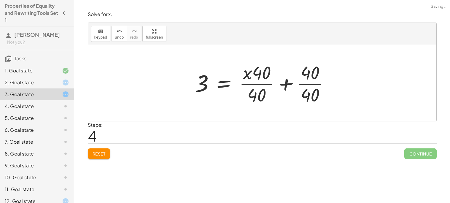
click at [307, 74] on div at bounding box center [264, 83] width 145 height 46
click at [255, 87] on div at bounding box center [264, 83] width 145 height 46
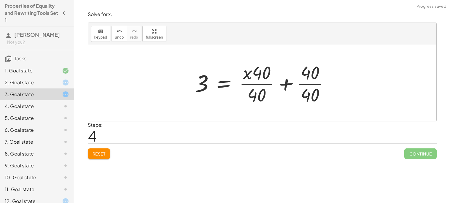
click at [255, 87] on div at bounding box center [264, 83] width 145 height 46
drag, startPoint x: 254, startPoint y: 98, endPoint x: 258, endPoint y: 76, distance: 22.4
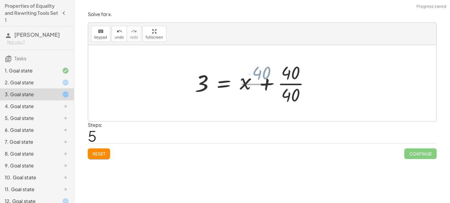
click at [258, 76] on div at bounding box center [252, 83] width 121 height 46
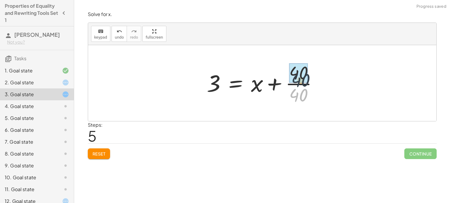
drag, startPoint x: 295, startPoint y: 94, endPoint x: 298, endPoint y: 67, distance: 27.2
click at [298, 67] on div "120 = + · 40 · x + 40 · 120 · 40 = + · 40 · x · 40 + · 40 · 40 3 = + · 40 · x ·…" at bounding box center [253, 83] width 111 height 34
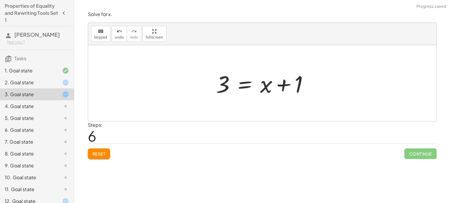
click at [297, 82] on div at bounding box center [264, 83] width 103 height 31
drag, startPoint x: 298, startPoint y: 83, endPoint x: 234, endPoint y: 82, distance: 63.4
click at [234, 82] on div at bounding box center [264, 83] width 103 height 31
click at [234, 82] on div at bounding box center [264, 83] width 164 height 31
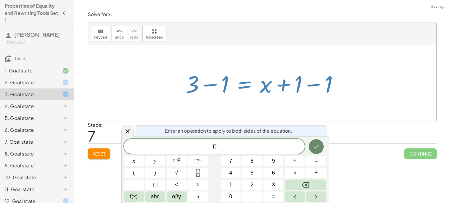
click at [317, 145] on icon "Done" at bounding box center [315, 146] width 7 height 7
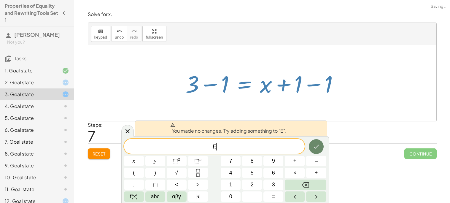
click at [317, 145] on icon "Done" at bounding box center [315, 146] width 7 height 7
click at [317, 145] on div "Reset Continue" at bounding box center [262, 151] width 349 height 16
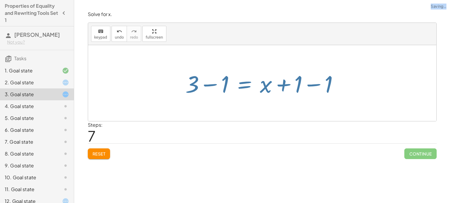
click at [317, 145] on div "Reset Continue" at bounding box center [262, 151] width 349 height 16
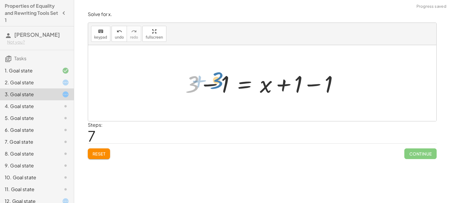
drag, startPoint x: 197, startPoint y: 87, endPoint x: 221, endPoint y: 83, distance: 23.7
click at [221, 83] on div at bounding box center [264, 83] width 164 height 31
click at [231, 86] on div at bounding box center [264, 83] width 164 height 31
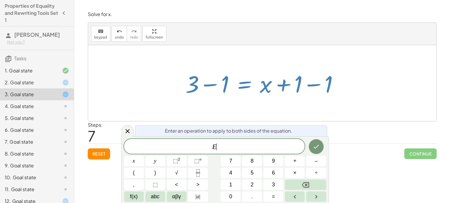
click at [231, 86] on div at bounding box center [264, 83] width 164 height 31
click at [272, 89] on div at bounding box center [264, 83] width 164 height 31
click at [132, 130] on div at bounding box center [127, 131] width 12 height 12
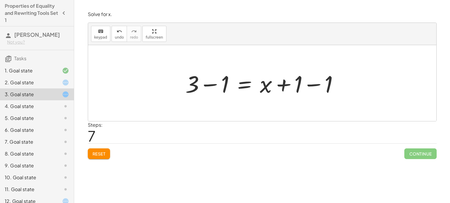
click at [304, 79] on div at bounding box center [264, 83] width 164 height 31
click at [304, 79] on div at bounding box center [262, 83] width 348 height 76
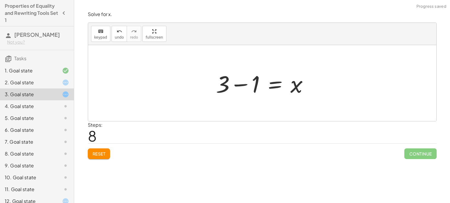
click at [266, 86] on div at bounding box center [264, 83] width 103 height 31
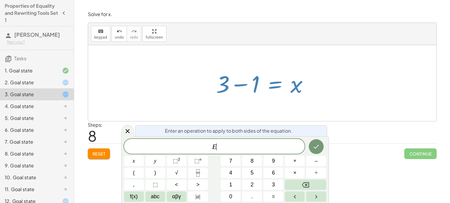
click at [318, 166] on div "E ​ x y ⬚ 2 ⬚ n 7 8 9 + – ( ) √ 4 5 6 × ÷ , ⬚ < > 1 2 3 f(x) abc αβγ | a | 0 . =" at bounding box center [225, 170] width 202 height 63
click at [315, 164] on span "–" at bounding box center [316, 161] width 3 height 8
click at [235, 162] on button "7" at bounding box center [231, 161] width 20 height 10
click at [296, 184] on button "Backspace" at bounding box center [305, 184] width 41 height 10
click at [234, 184] on button "1" at bounding box center [231, 184] width 20 height 10
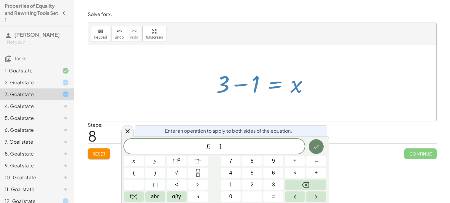
click at [314, 150] on button "Done" at bounding box center [316, 146] width 15 height 15
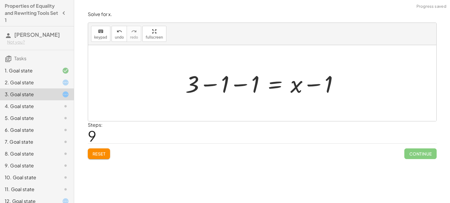
click at [253, 86] on div at bounding box center [264, 83] width 164 height 31
click at [253, 86] on div at bounding box center [277, 83] width 138 height 31
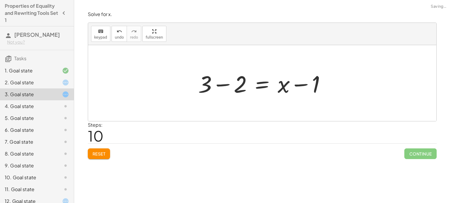
click at [222, 85] on div at bounding box center [264, 83] width 138 height 31
click at [222, 85] on div at bounding box center [262, 83] width 348 height 76
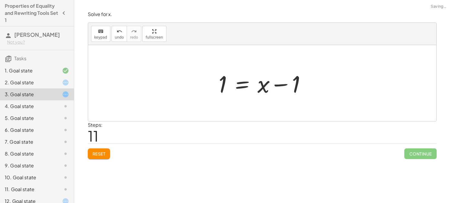
click at [293, 86] on div at bounding box center [265, 83] width 98 height 31
drag, startPoint x: 293, startPoint y: 86, endPoint x: 224, endPoint y: 84, distance: 69.7
click at [224, 84] on div at bounding box center [265, 83] width 98 height 31
click at [224, 84] on div at bounding box center [264, 83] width 159 height 31
click at [224, 84] on div at bounding box center [276, 83] width 133 height 31
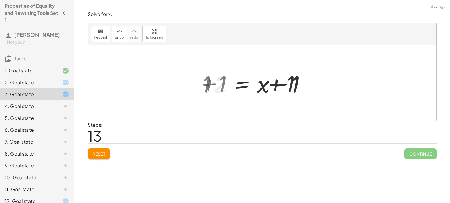
click at [224, 84] on div at bounding box center [276, 83] width 133 height 31
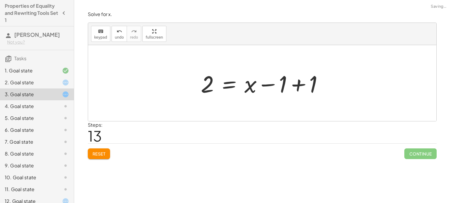
click at [304, 81] on div at bounding box center [264, 83] width 133 height 31
click at [304, 81] on div at bounding box center [262, 83] width 348 height 76
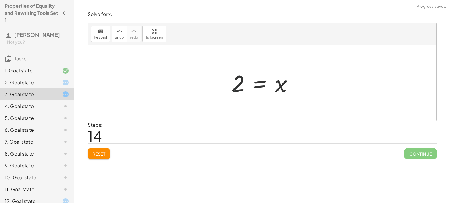
click at [240, 87] on div at bounding box center [264, 82] width 72 height 29
drag, startPoint x: 240, startPoint y: 87, endPoint x: 275, endPoint y: 85, distance: 35.0
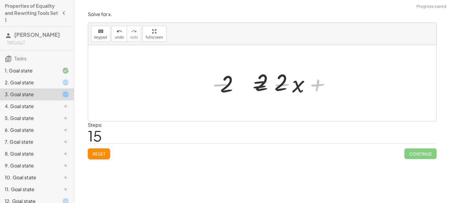
click at [275, 85] on div at bounding box center [273, 83] width 161 height 31
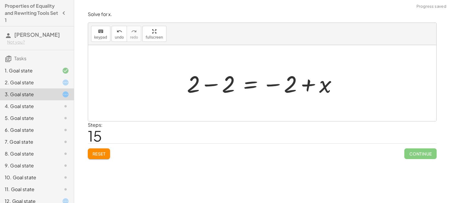
click at [244, 87] on div at bounding box center [264, 83] width 161 height 31
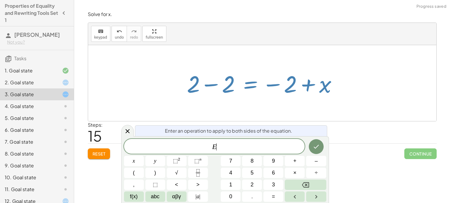
click at [230, 87] on div at bounding box center [264, 83] width 161 height 31
click
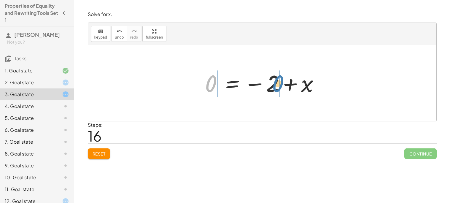
drag, startPoint x: 208, startPoint y: 84, endPoint x: 274, endPoint y: 83, distance: 65.8
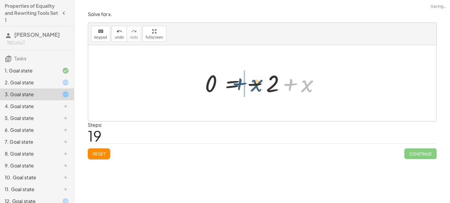
drag, startPoint x: 308, startPoint y: 87, endPoint x: 255, endPoint y: 89, distance: 53.4
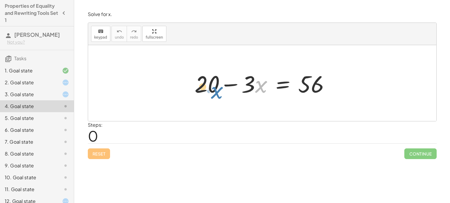
drag, startPoint x: 258, startPoint y: 90, endPoint x: 220, endPoint y: 96, distance: 38.5
drag, startPoint x: 205, startPoint y: 86, endPoint x: 260, endPoint y: 89, distance: 54.6
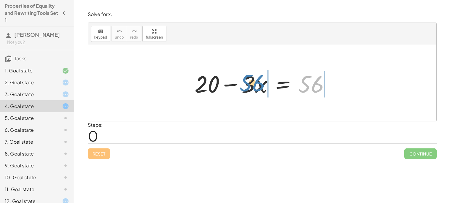
drag, startPoint x: 301, startPoint y: 78, endPoint x: 241, endPoint y: 77, distance: 60.5
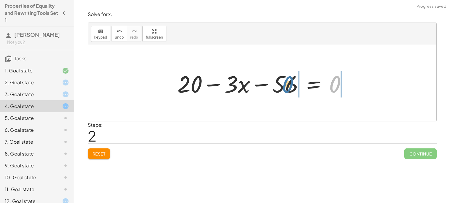
drag, startPoint x: 330, startPoint y: 85, endPoint x: 280, endPoint y: 86, distance: 50.1
drag, startPoint x: 341, startPoint y: 85, endPoint x: 239, endPoint y: 82, distance: 102.0
drag, startPoint x: 340, startPoint y: 89, endPoint x: 176, endPoint y: 93, distance: 164.3
drag, startPoint x: 333, startPoint y: 88, endPoint x: 221, endPoint y: 95, distance: 111.7
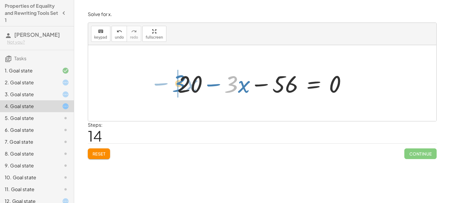
drag, startPoint x: 228, startPoint y: 87, endPoint x: 176, endPoint y: 86, distance: 52.5
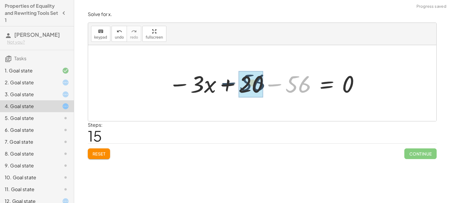
drag, startPoint x: 296, startPoint y: 87, endPoint x: 245, endPoint y: 89, distance: 51.0
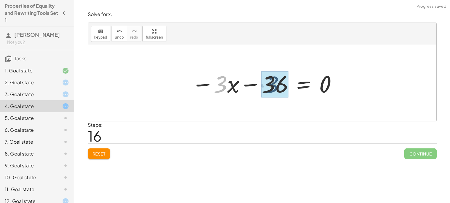
drag, startPoint x: 221, startPoint y: 90, endPoint x: 273, endPoint y: 90, distance: 51.3
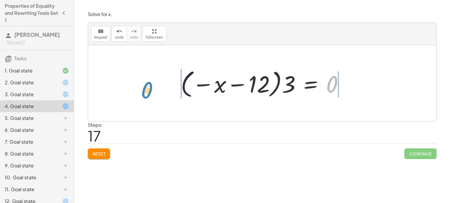
drag, startPoint x: 326, startPoint y: 86, endPoint x: 136, endPoint y: 92, distance: 190.1
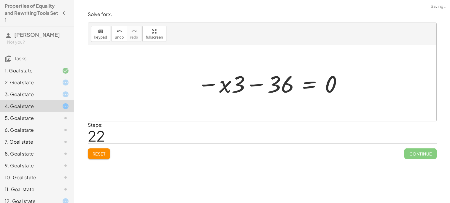
click at [278, 89] on div at bounding box center [270, 83] width 152 height 31
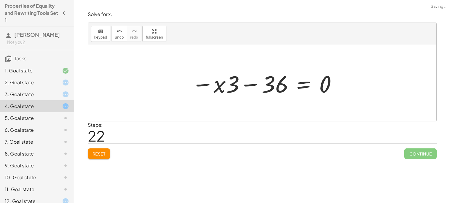
click at [278, 89] on div at bounding box center [265, 83] width 152 height 31
drag, startPoint x: 322, startPoint y: 89, endPoint x: 225, endPoint y: 90, distance: 97.2
click at [225, 90] on div at bounding box center [265, 83] width 152 height 31
click at [225, 90] on div at bounding box center [264, 83] width 220 height 31
click at [225, 90] on div at bounding box center [282, 83] width 186 height 31
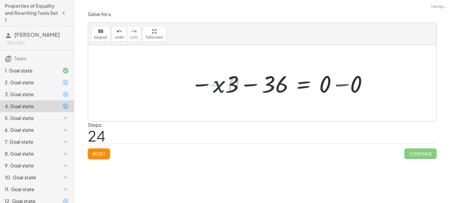
click at [333, 83] on div at bounding box center [282, 83] width 186 height 31
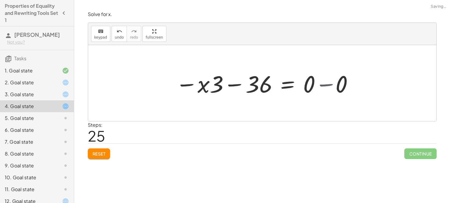
click at [333, 83] on div at bounding box center [262, 83] width 348 height 76
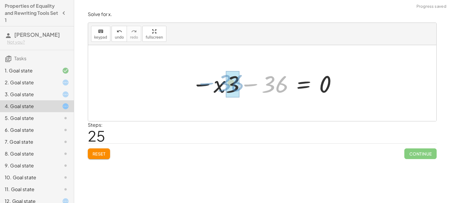
drag, startPoint x: 261, startPoint y: 90, endPoint x: 216, endPoint y: 89, distance: 44.5
click at [216, 89] on div at bounding box center [265, 83] width 152 height 31
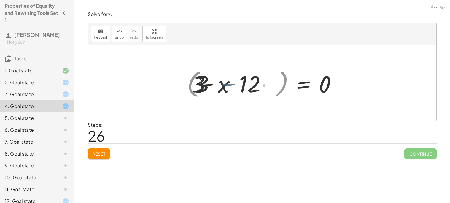
click at [216, 89] on div at bounding box center [257, 83] width 174 height 33
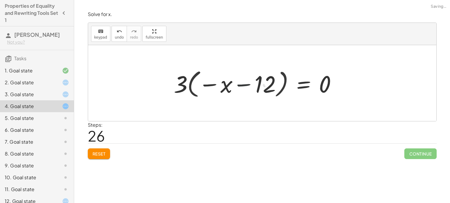
click at [216, 89] on div at bounding box center [257, 83] width 174 height 33
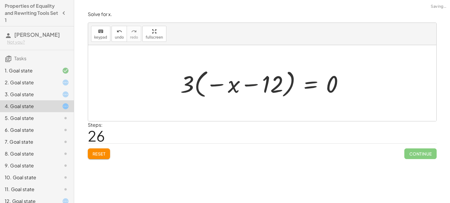
click at [191, 86] on div at bounding box center [265, 83] width 174 height 33
drag, startPoint x: 191, startPoint y: 86, endPoint x: 280, endPoint y: 83, distance: 89.0
click at [280, 83] on div at bounding box center [265, 83] width 174 height 33
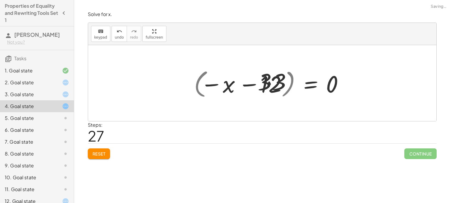
click at [280, 83] on div at bounding box center [264, 83] width 165 height 31
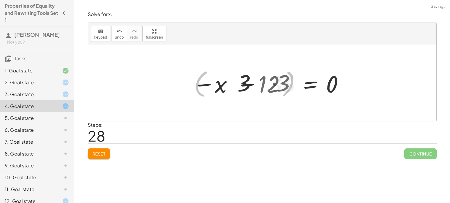
click at [280, 83] on div at bounding box center [271, 83] width 152 height 31
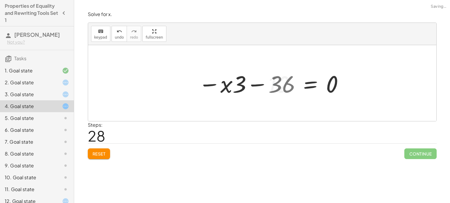
click at [280, 83] on div at bounding box center [271, 83] width 152 height 31
click at [280, 83] on div at bounding box center [270, 83] width 152 height 31
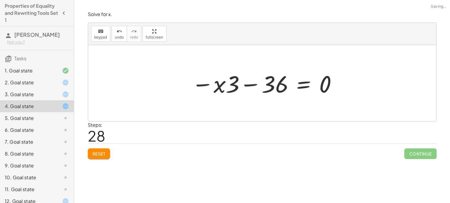
click at [231, 83] on div at bounding box center [265, 83] width 152 height 31
drag, startPoint x: 208, startPoint y: 87, endPoint x: 252, endPoint y: 87, distance: 44.5
click at [252, 87] on div at bounding box center [265, 83] width 152 height 31
click at [201, 85] on div at bounding box center [265, 83] width 152 height 31
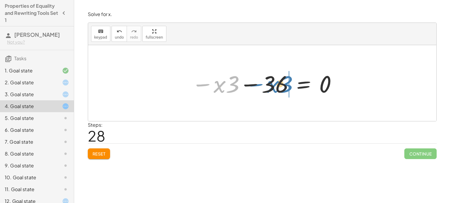
drag, startPoint x: 201, startPoint y: 85, endPoint x: 256, endPoint y: 85, distance: 54.3
click at [256, 85] on div at bounding box center [265, 83] width 152 height 31
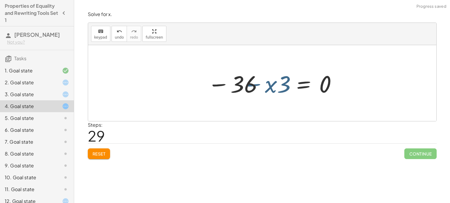
click at [256, 85] on div at bounding box center [265, 83] width 152 height 31
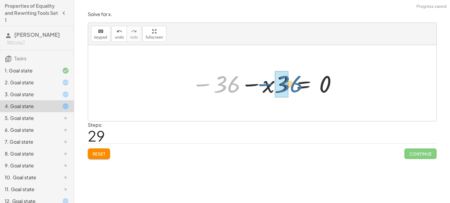
drag, startPoint x: 204, startPoint y: 87, endPoint x: 266, endPoint y: 87, distance: 61.4
click at [266, 87] on div at bounding box center [265, 83] width 152 height 31
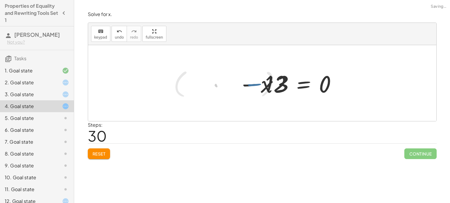
click at [266, 87] on div at bounding box center [257, 83] width 174 height 33
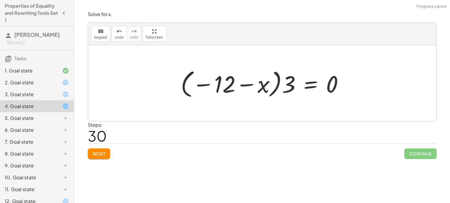
click at [264, 88] on div at bounding box center [265, 83] width 174 height 33
click at [206, 84] on div at bounding box center [265, 83] width 174 height 33
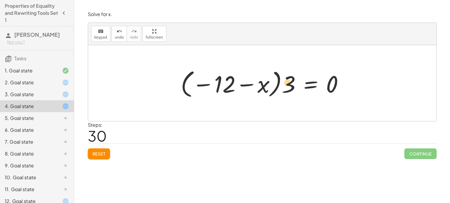
drag, startPoint x: 206, startPoint y: 84, endPoint x: 293, endPoint y: 82, distance: 86.9
click at [293, 82] on div at bounding box center [265, 83] width 174 height 33
click at [261, 88] on div at bounding box center [265, 83] width 174 height 33
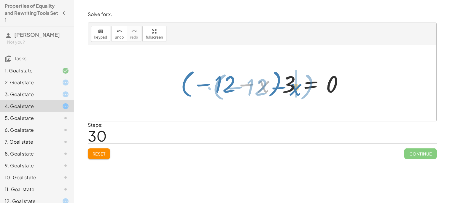
drag, startPoint x: 261, startPoint y: 88, endPoint x: 294, endPoint y: 91, distance: 33.3
click at [294, 91] on div at bounding box center [265, 83] width 174 height 33
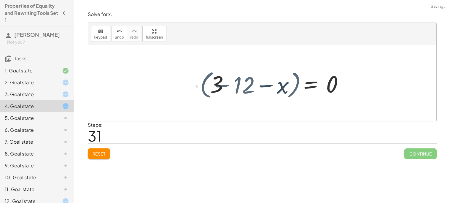
click at [294, 91] on div at bounding box center [265, 83] width 174 height 33
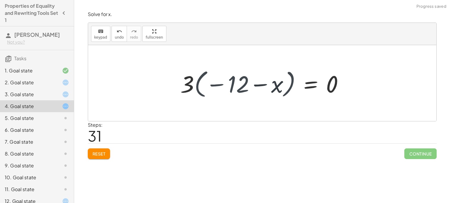
click at [260, 88] on div at bounding box center [265, 83] width 174 height 33
click at [232, 91] on div at bounding box center [265, 83] width 174 height 33
drag, startPoint x: 179, startPoint y: 88, endPoint x: 268, endPoint y: 88, distance: 88.9
click at [268, 88] on div at bounding box center [265, 83] width 174 height 33
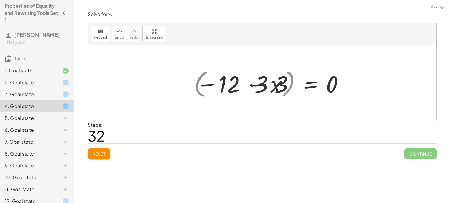
click at [268, 88] on div at bounding box center [264, 83] width 165 height 31
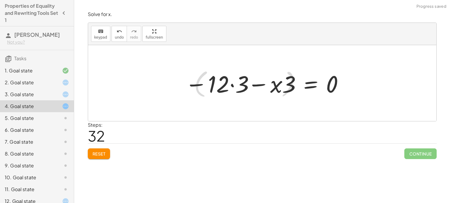
click at [268, 88] on div at bounding box center [264, 83] width 165 height 31
click at [219, 78] on div at bounding box center [264, 83] width 165 height 31
click at [220, 78] on div at bounding box center [264, 83] width 165 height 31
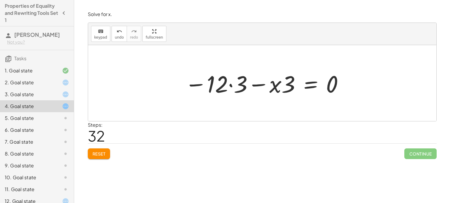
click at [220, 78] on div at bounding box center [264, 83] width 165 height 31
drag, startPoint x: 206, startPoint y: 84, endPoint x: 208, endPoint y: 86, distance: 3.2
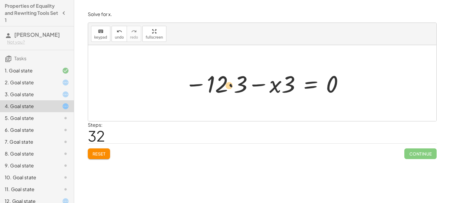
click at [208, 86] on div at bounding box center [264, 83] width 165 height 31
click at [240, 84] on div at bounding box center [264, 83] width 165 height 31
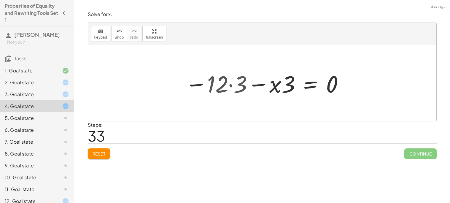
click at [240, 84] on div at bounding box center [271, 83] width 152 height 31
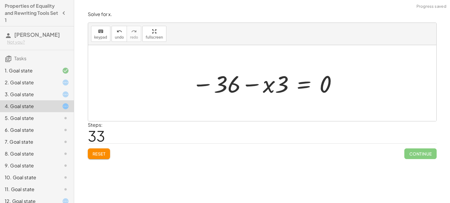
click at [237, 87] on div at bounding box center [265, 83] width 152 height 31
click at [275, 84] on div at bounding box center [265, 83] width 152 height 31
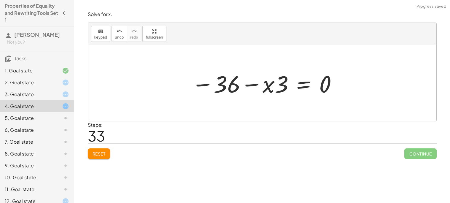
click at [278, 86] on div at bounding box center [265, 83] width 152 height 31
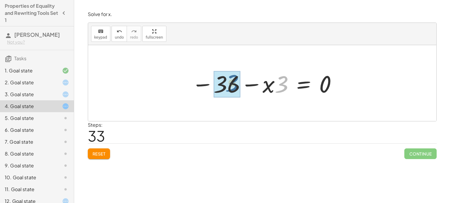
drag, startPoint x: 278, startPoint y: 86, endPoint x: 226, endPoint y: 85, distance: 51.9
click at [226, 85] on div at bounding box center [257, 83] width 174 height 33
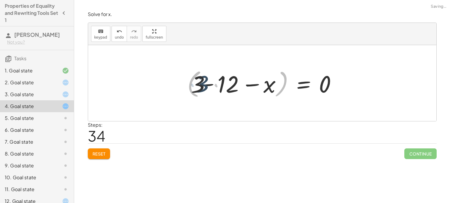
click at [226, 85] on div at bounding box center [257, 83] width 174 height 33
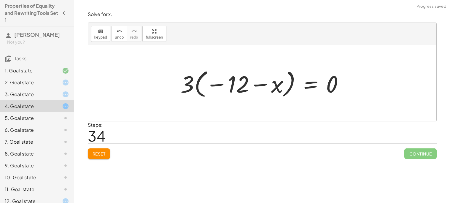
click at [197, 87] on div at bounding box center [265, 83] width 174 height 33
click at [196, 87] on div at bounding box center [265, 83] width 174 height 33
click at [194, 87] on div at bounding box center [265, 83] width 174 height 33
drag, startPoint x: 190, startPoint y: 86, endPoint x: 240, endPoint y: 83, distance: 50.5
click at [240, 83] on div at bounding box center [265, 83] width 174 height 33
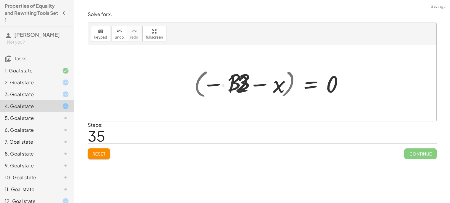
click at [240, 83] on div at bounding box center [264, 83] width 165 height 31
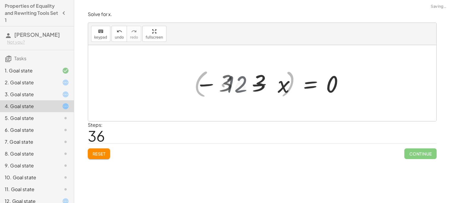
click at [240, 83] on div at bounding box center [271, 83] width 152 height 31
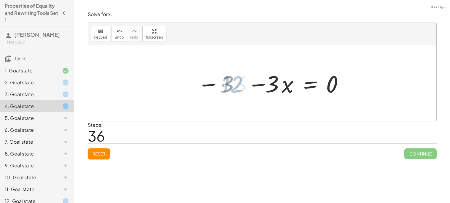
click at [240, 83] on div at bounding box center [271, 83] width 152 height 31
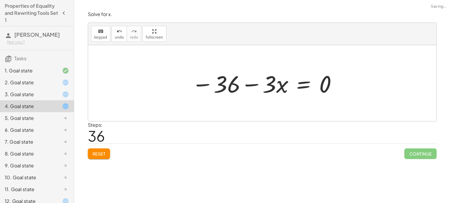
click at [280, 84] on div at bounding box center [265, 83] width 152 height 31
click at [323, 87] on div at bounding box center [265, 83] width 152 height 31
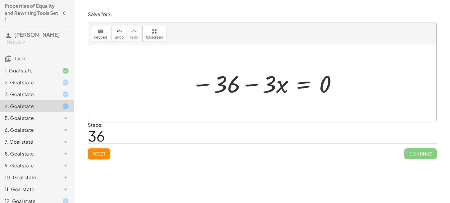
click at [322, 89] on div at bounding box center [265, 83] width 152 height 31
click at [263, 87] on div at bounding box center [265, 83] width 152 height 31
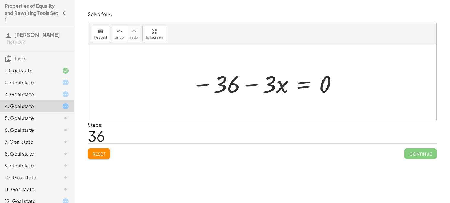
click at [263, 87] on div at bounding box center [265, 83] width 152 height 31
click at [267, 89] on div at bounding box center [265, 83] width 152 height 31
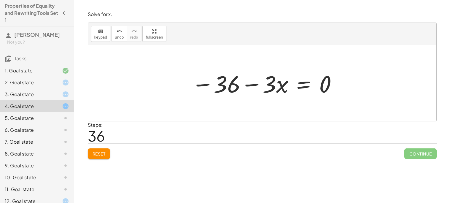
click at [267, 89] on div at bounding box center [265, 83] width 152 height 31
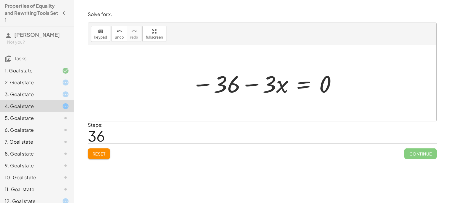
click at [267, 89] on div at bounding box center [265, 83] width 152 height 31
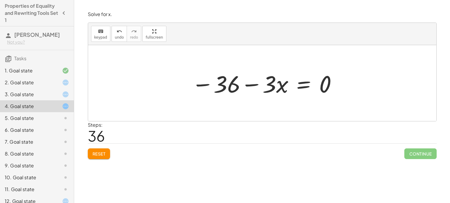
click at [267, 89] on div at bounding box center [265, 83] width 152 height 31
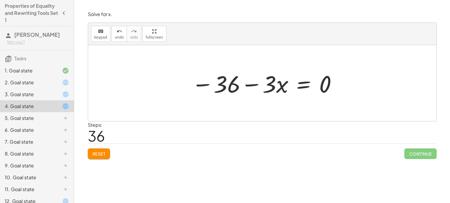
click at [267, 89] on div at bounding box center [265, 83] width 152 height 31
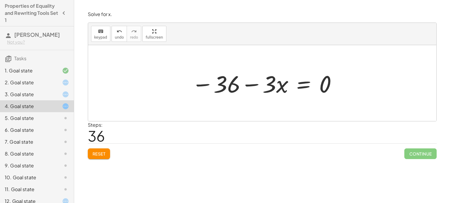
click at [267, 89] on div at bounding box center [265, 83] width 152 height 31
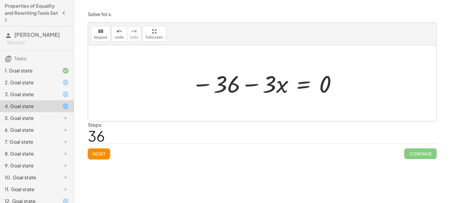
click at [267, 89] on div at bounding box center [265, 83] width 152 height 31
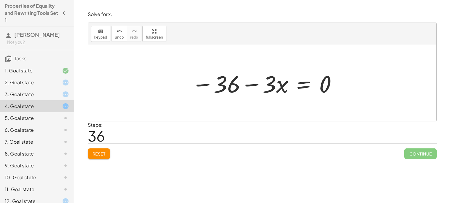
click at [267, 89] on div at bounding box center [265, 83] width 152 height 31
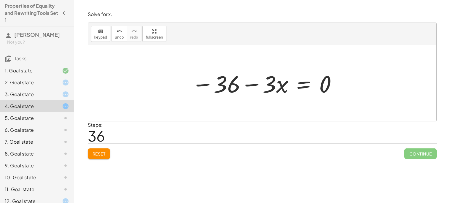
click at [267, 89] on div at bounding box center [265, 83] width 152 height 31
click at [259, 87] on div at bounding box center [265, 83] width 152 height 31
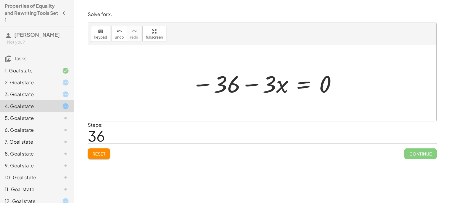
click at [256, 84] on div at bounding box center [265, 83] width 152 height 31
click at [267, 100] on div "+ 20 − · 3 · x = 56 + 20 − · 3 · x − 56 = + 56 − 56 + 20 − · 3 · x − 56 = 0 + 2…" at bounding box center [262, 83] width 159 height 34
click at [307, 102] on div at bounding box center [262, 83] width 348 height 76
click at [263, 91] on div at bounding box center [265, 83] width 152 height 31
drag, startPoint x: 271, startPoint y: 90, endPoint x: 226, endPoint y: 90, distance: 45.1
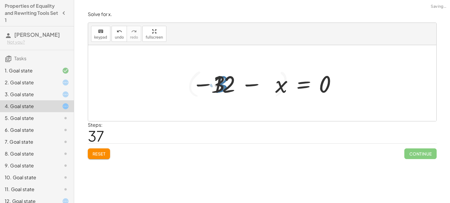
click at [226, 90] on div at bounding box center [257, 83] width 174 height 33
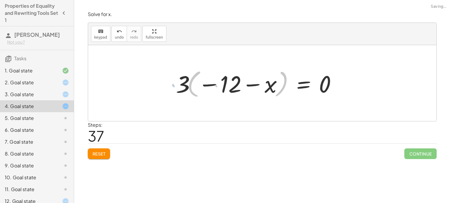
click at [226, 90] on div at bounding box center [257, 83] width 174 height 33
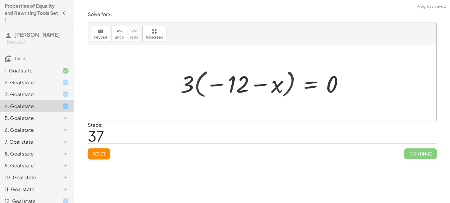
click at [197, 88] on div at bounding box center [265, 83] width 174 height 33
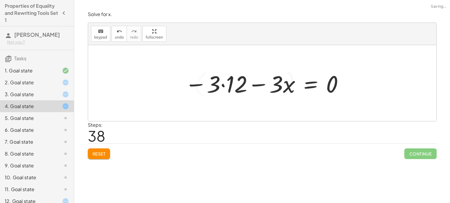
click at [326, 84] on div at bounding box center [264, 83] width 165 height 31
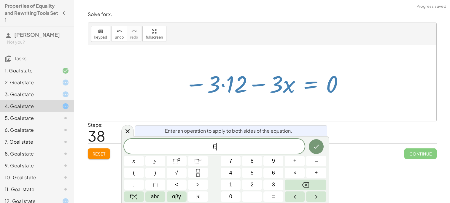
click at [240, 78] on div at bounding box center [264, 83] width 165 height 31
click at [127, 129] on icon at bounding box center [127, 130] width 7 height 7
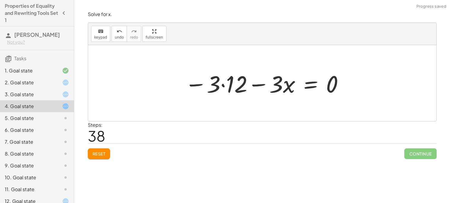
click at [232, 89] on div at bounding box center [264, 83] width 165 height 31
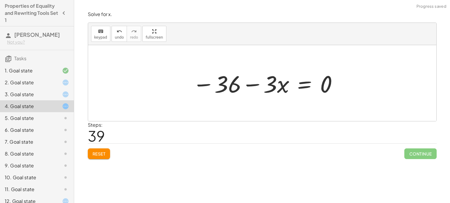
click at [275, 87] on div at bounding box center [265, 83] width 152 height 31
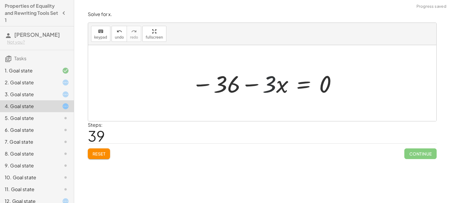
click at [275, 87] on div at bounding box center [265, 83] width 152 height 31
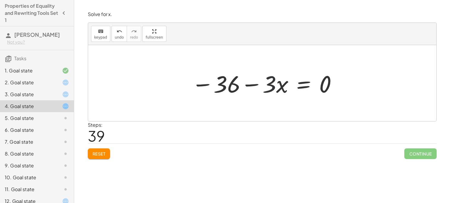
click at [275, 87] on div at bounding box center [265, 83] width 152 height 31
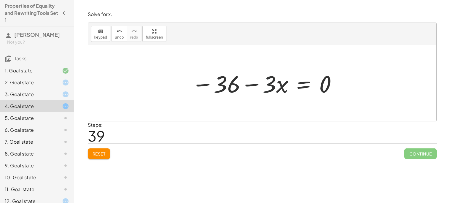
click at [275, 87] on div at bounding box center [265, 83] width 152 height 31
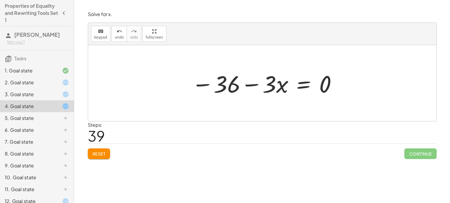
click at [275, 87] on div at bounding box center [265, 83] width 152 height 31
drag, startPoint x: 284, startPoint y: 87, endPoint x: 268, endPoint y: 87, distance: 16.6
click at [268, 87] on div at bounding box center [265, 83] width 152 height 31
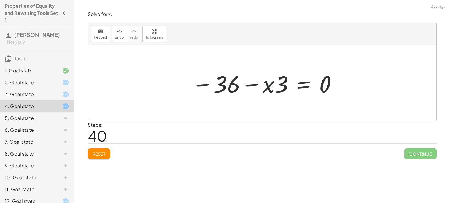
click at [277, 88] on div at bounding box center [265, 83] width 152 height 31
drag, startPoint x: 280, startPoint y: 90, endPoint x: 227, endPoint y: 92, distance: 52.8
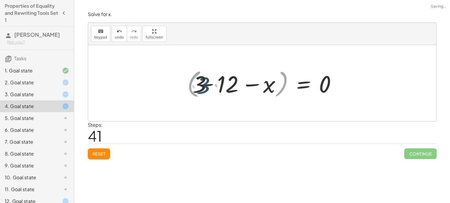
click at [227, 92] on div at bounding box center [257, 83] width 174 height 33
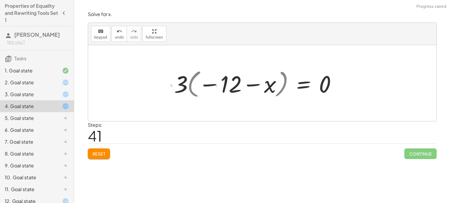
click at [227, 92] on div at bounding box center [257, 83] width 174 height 33
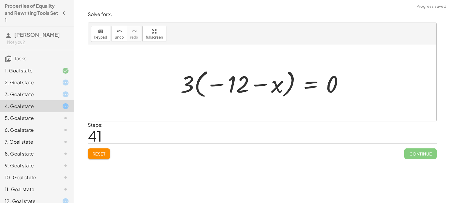
click at [197, 86] on div at bounding box center [265, 83] width 174 height 33
click at [197, 86] on div at bounding box center [264, 83] width 165 height 31
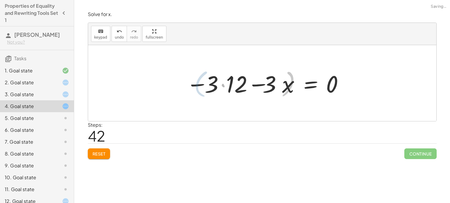
click at [211, 85] on div at bounding box center [264, 83] width 165 height 31
click at [284, 81] on div at bounding box center [264, 83] width 165 height 31
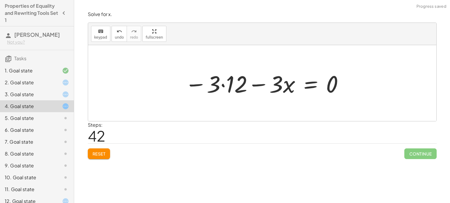
click at [284, 81] on div at bounding box center [264, 83] width 165 height 31
click at [323, 87] on div at bounding box center [264, 83] width 165 height 31
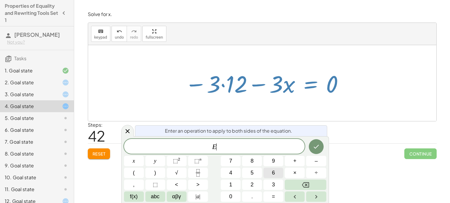
click at [263, 168] on button "6" at bounding box center [273, 173] width 20 height 10
click at [311, 147] on button "Done" at bounding box center [316, 146] width 15 height 15
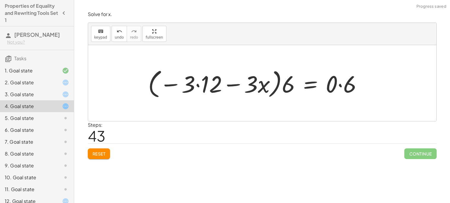
click at [329, 90] on div at bounding box center [257, 83] width 225 height 34
click at [329, 90] on div at bounding box center [248, 83] width 206 height 34
click at [295, 93] on div at bounding box center [248, 83] width 206 height 34
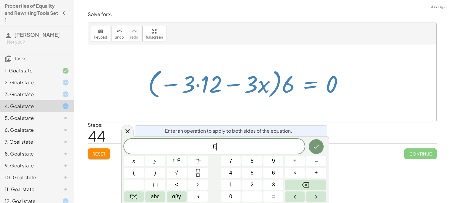
click at [295, 93] on div at bounding box center [248, 83] width 206 height 34
click at [316, 147] on icon "Done" at bounding box center [315, 147] width 5 height 4
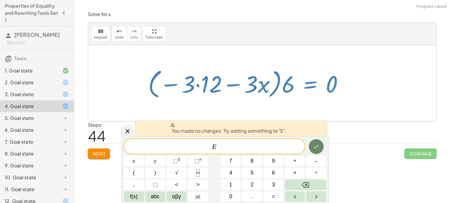
click at [316, 147] on icon "Done" at bounding box center [315, 147] width 5 height 4
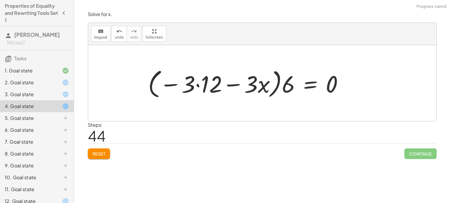
click at [206, 84] on div at bounding box center [248, 83] width 206 height 34
click at [206, 84] on div at bounding box center [255, 83] width 192 height 34
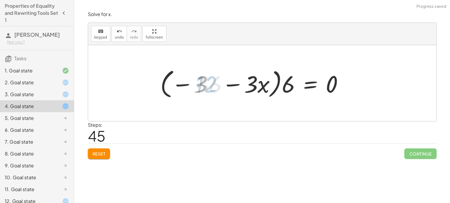
click at [206, 84] on div at bounding box center [255, 83] width 192 height 34
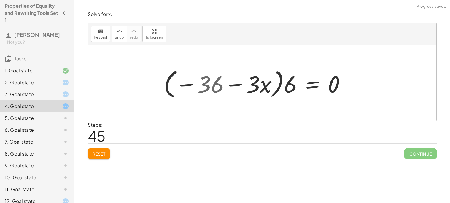
click at [244, 87] on div at bounding box center [257, 83] width 192 height 34
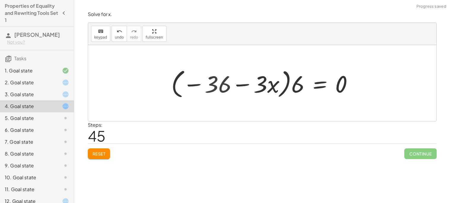
click at [271, 84] on div at bounding box center [264, 83] width 192 height 34
click at [316, 83] on div at bounding box center [264, 83] width 192 height 34
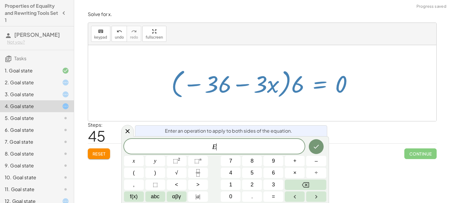
click at [316, 83] on div at bounding box center [264, 83] width 192 height 34
click at [311, 150] on button "Done" at bounding box center [316, 146] width 15 height 15
